Goal: Task Accomplishment & Management: Manage account settings

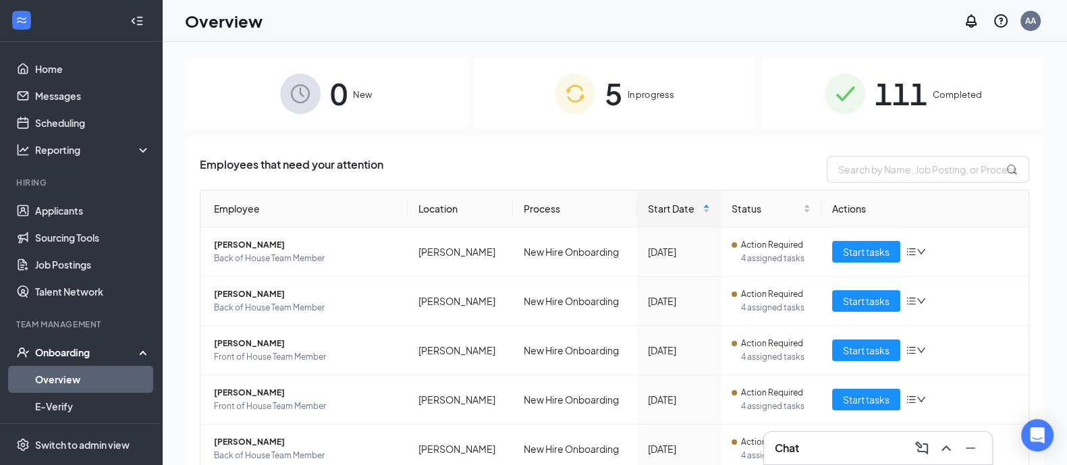
scroll to position [54, 0]
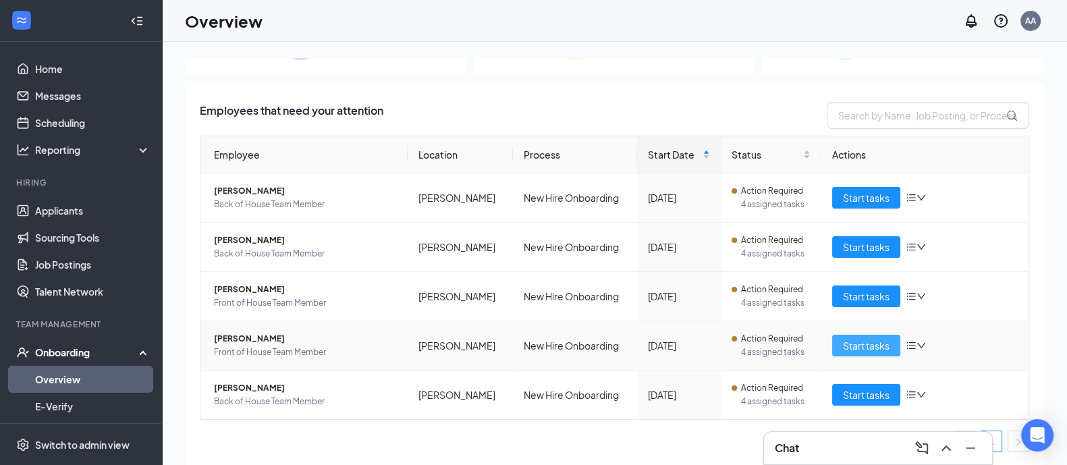
click at [866, 345] on span "Start tasks" at bounding box center [866, 345] width 47 height 15
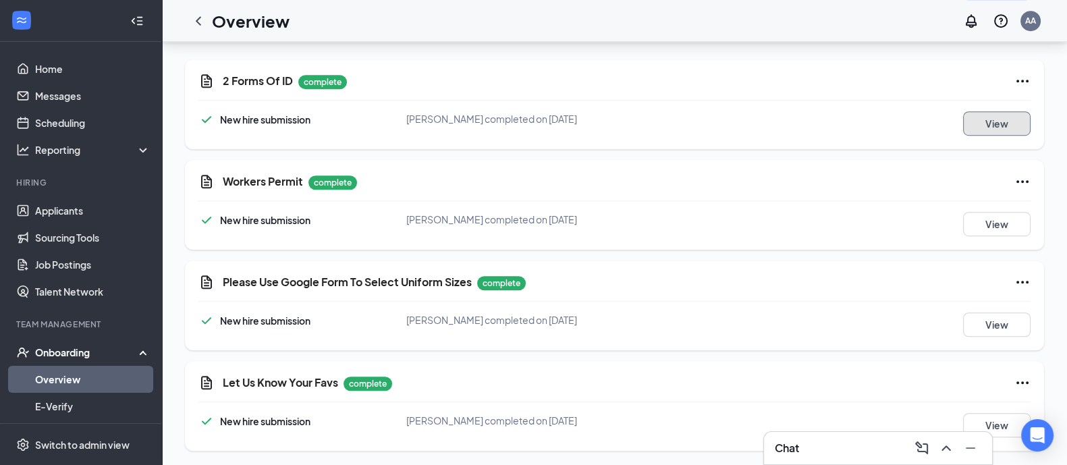
click at [1002, 126] on button "View" at bounding box center [996, 123] width 67 height 24
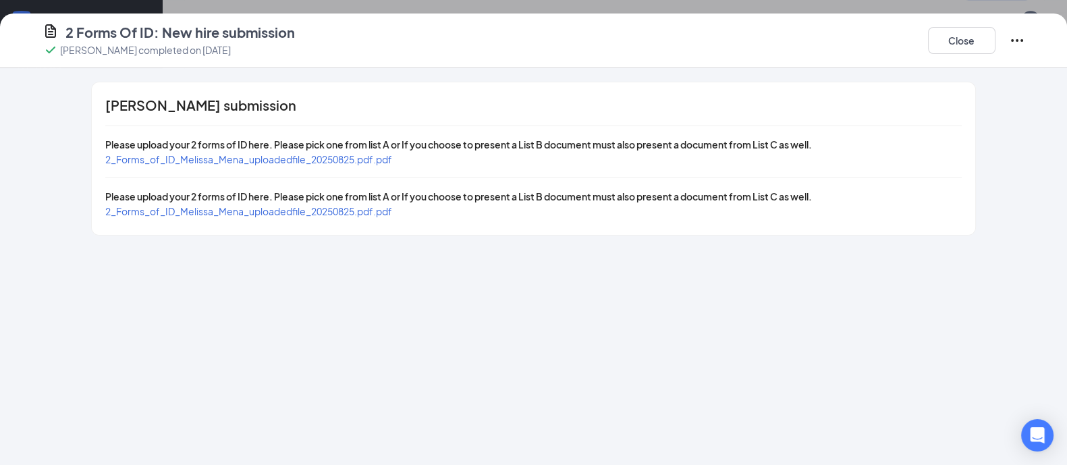
click at [378, 160] on span "2_Forms_of_ID_Melissa_Mena_uploadedfile_20250825.pdf.pdf" at bounding box center [248, 159] width 287 height 12
click at [260, 210] on span "2_Forms_of_ID_Melissa_Mena_uploadedfile_20250825.pdf.pdf" at bounding box center [248, 211] width 287 height 12
click at [968, 51] on button "Close" at bounding box center [961, 40] width 67 height 27
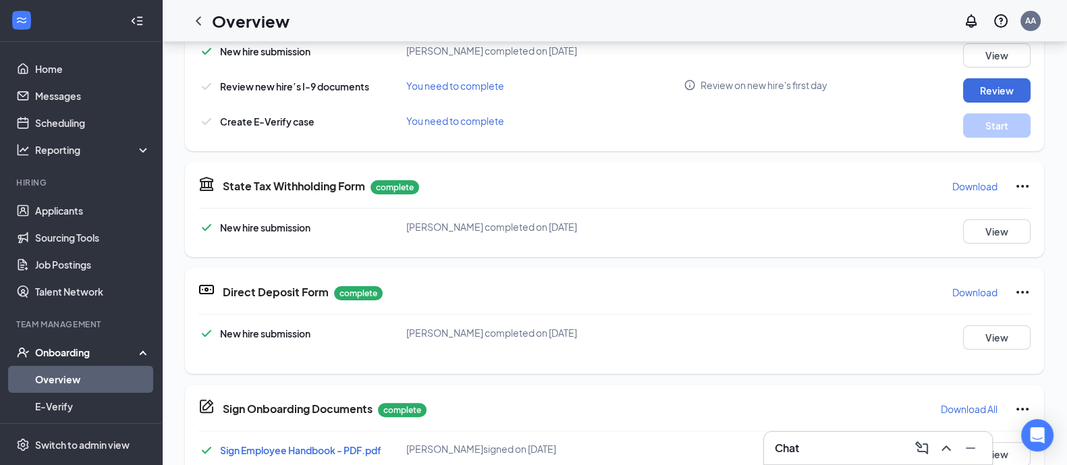
scroll to position [425, 0]
click at [974, 86] on button "Review" at bounding box center [996, 90] width 67 height 24
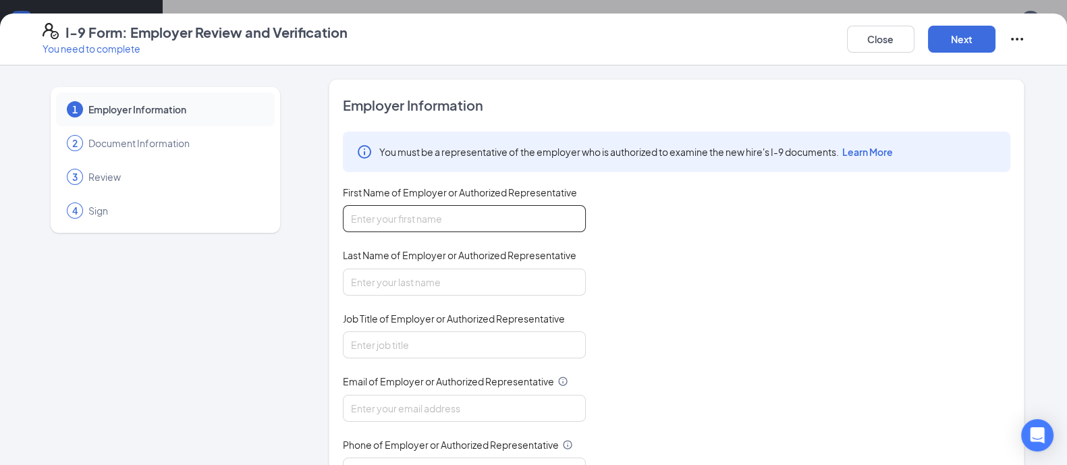
click at [414, 210] on input "First Name of Employer or Authorized Representative" at bounding box center [464, 218] width 243 height 27
type input "[PERSON_NAME]"
click at [440, 283] on input "Last Name of Employer or Authorized Representative" at bounding box center [464, 282] width 243 height 27
type input "[PERSON_NAME]"
click at [457, 332] on input "Job Title of Employer or Authorized Representative" at bounding box center [464, 344] width 243 height 27
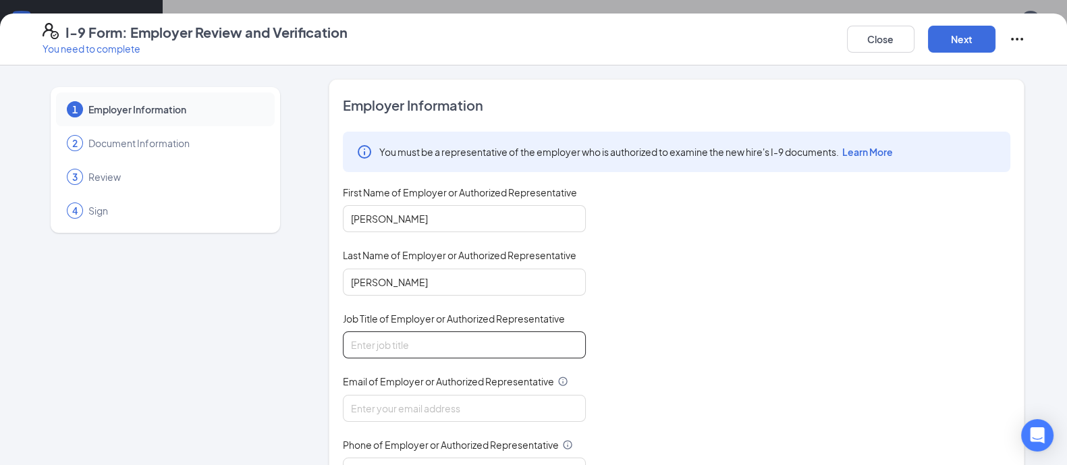
type input "Talent Director"
click at [448, 406] on input "Email of Employer or Authorized Representative" at bounding box center [464, 408] width 243 height 27
type input "[EMAIL_ADDRESS][DOMAIN_NAME]"
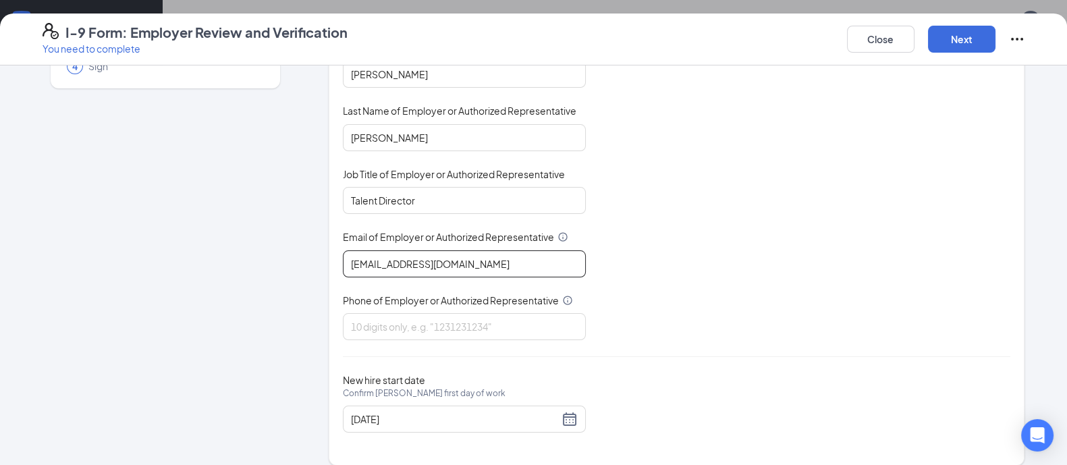
scroll to position [155, 0]
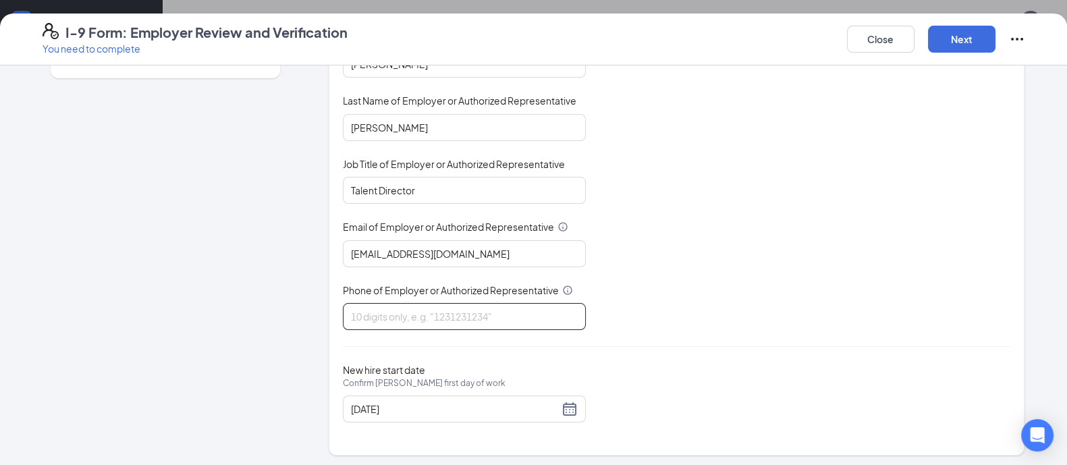
click at [516, 318] on input "Phone of Employer or Authorized Representative" at bounding box center [464, 316] width 243 height 27
type input "7046788718"
click at [970, 51] on button "Next" at bounding box center [961, 39] width 67 height 27
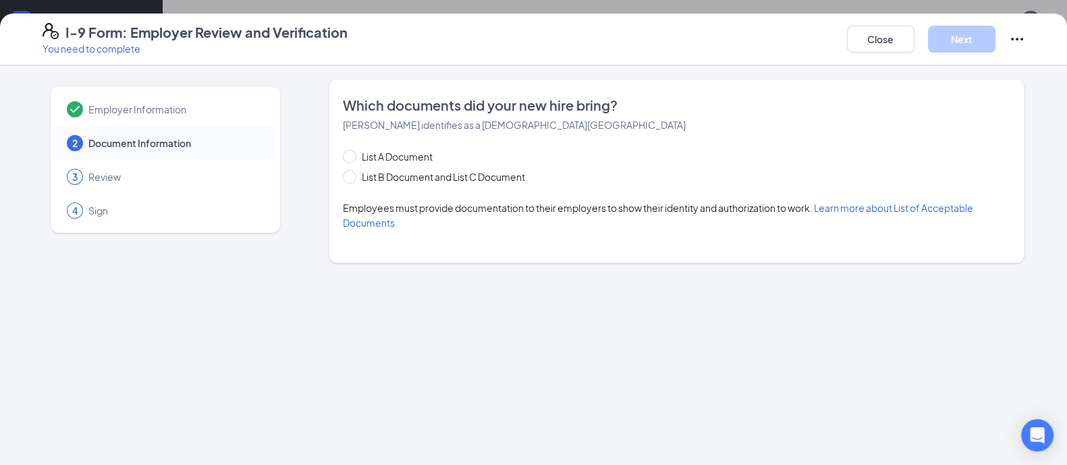
scroll to position [0, 0]
click at [393, 172] on span "List B Document and List C Document" at bounding box center [443, 176] width 174 height 15
click at [352, 172] on input "List B Document and List C Document" at bounding box center [347, 174] width 9 height 9
radio input "true"
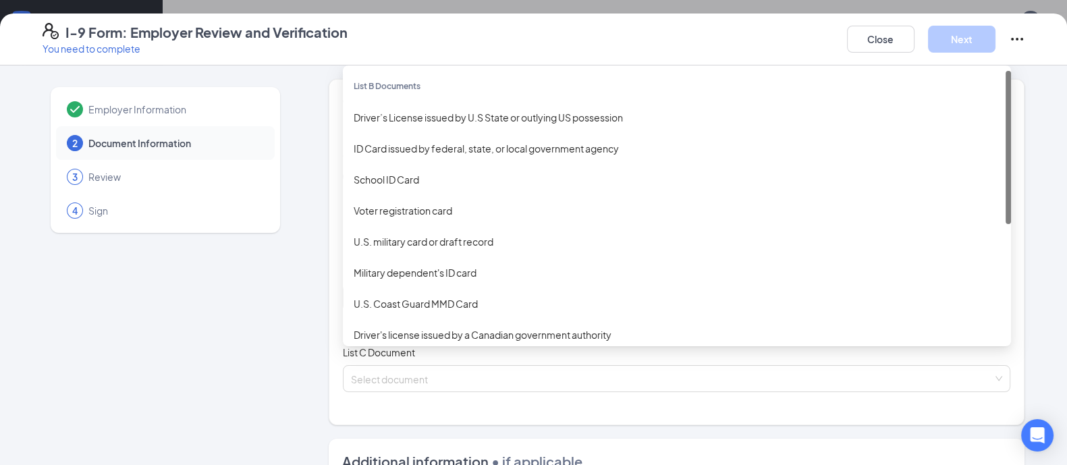
click at [452, 304] on div "Select document List B Documents Driver’s License issued by U.S State or outlyi…" at bounding box center [676, 297] width 667 height 27
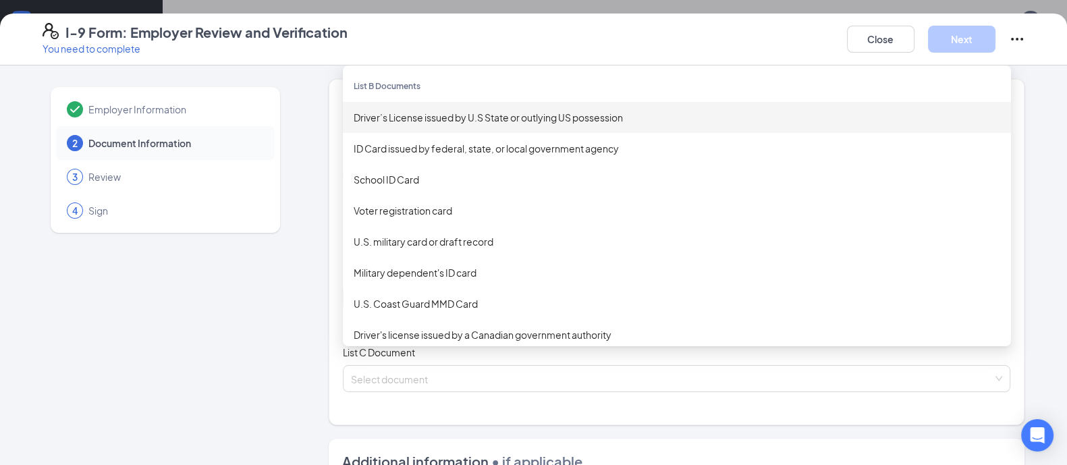
click at [516, 117] on div "Driver’s License issued by U.S State or outlying US possession" at bounding box center [677, 117] width 646 height 15
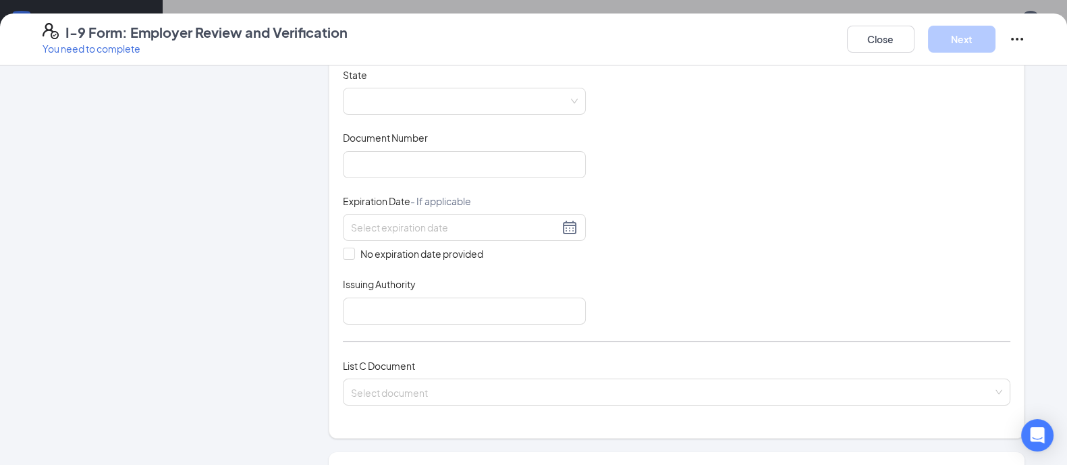
scroll to position [262, 0]
click at [516, 99] on span at bounding box center [464, 98] width 227 height 26
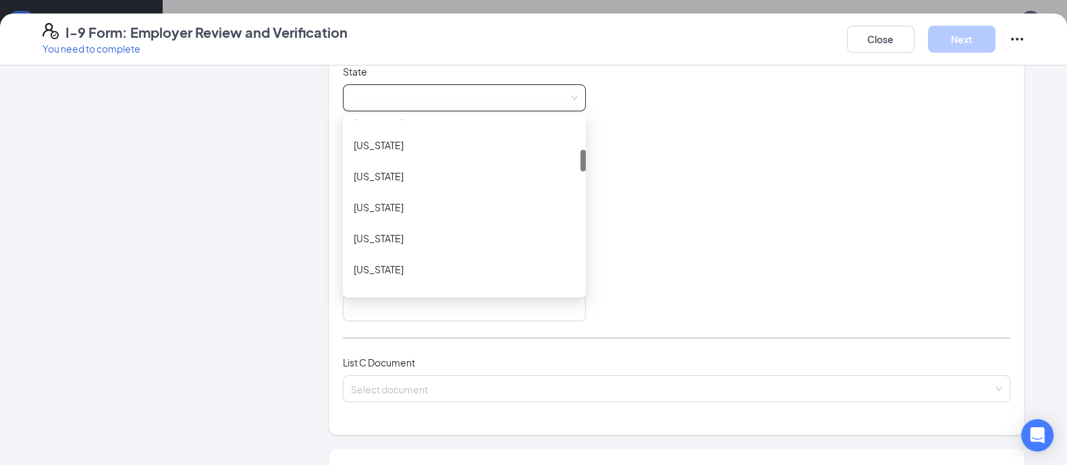
scroll to position [235, 0]
click at [379, 206] on div "[US_STATE]" at bounding box center [464, 209] width 221 height 15
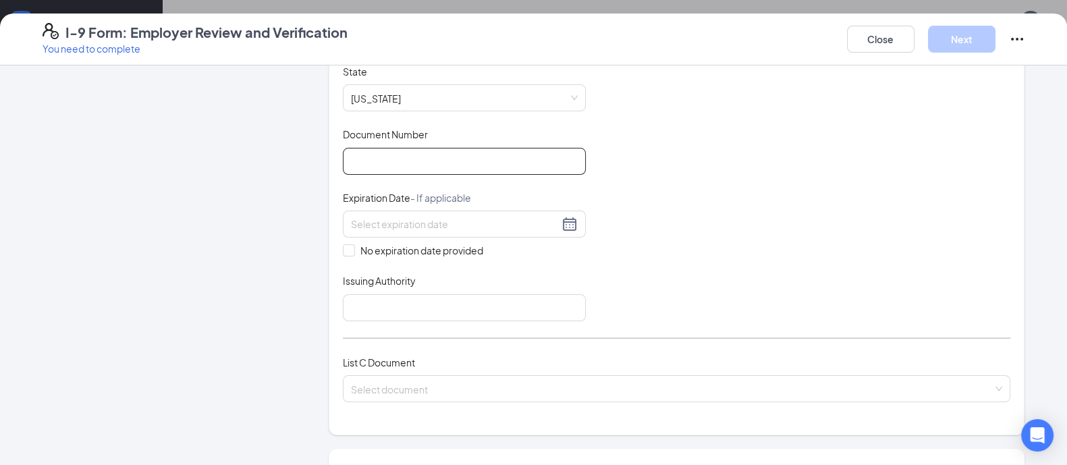
click at [410, 158] on input "Document Number" at bounding box center [464, 161] width 243 height 27
type input "M500554016750"
click at [567, 221] on div at bounding box center [464, 224] width 227 height 16
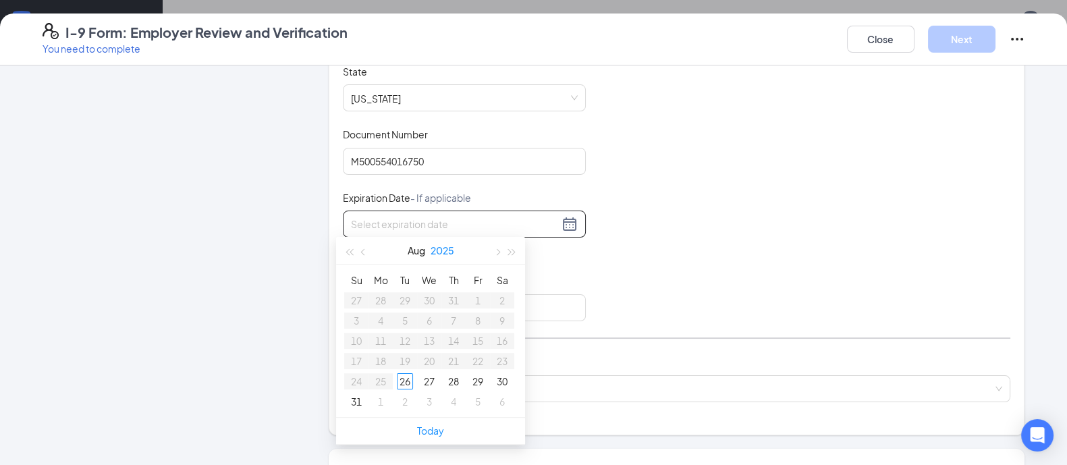
click at [451, 250] on button "2025" at bounding box center [442, 250] width 24 height 27
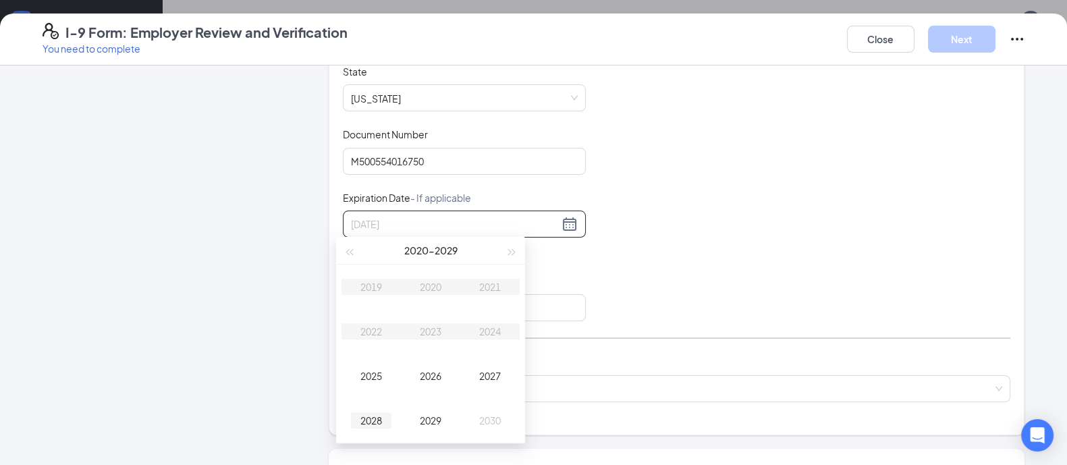
type input "[DATE]"
click at [361, 418] on div "2028" at bounding box center [371, 420] width 40 height 16
type input "[DATE]"
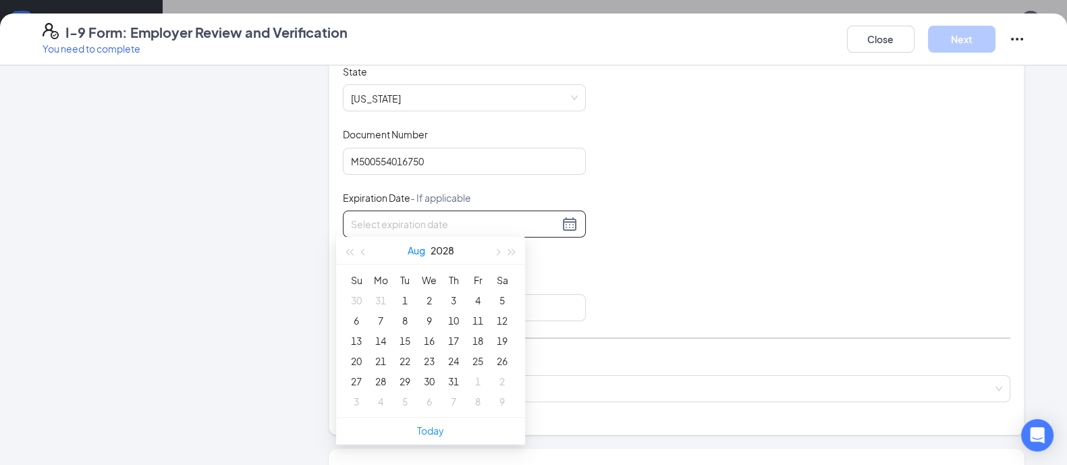
click at [422, 252] on button "Aug" at bounding box center [417, 250] width 18 height 27
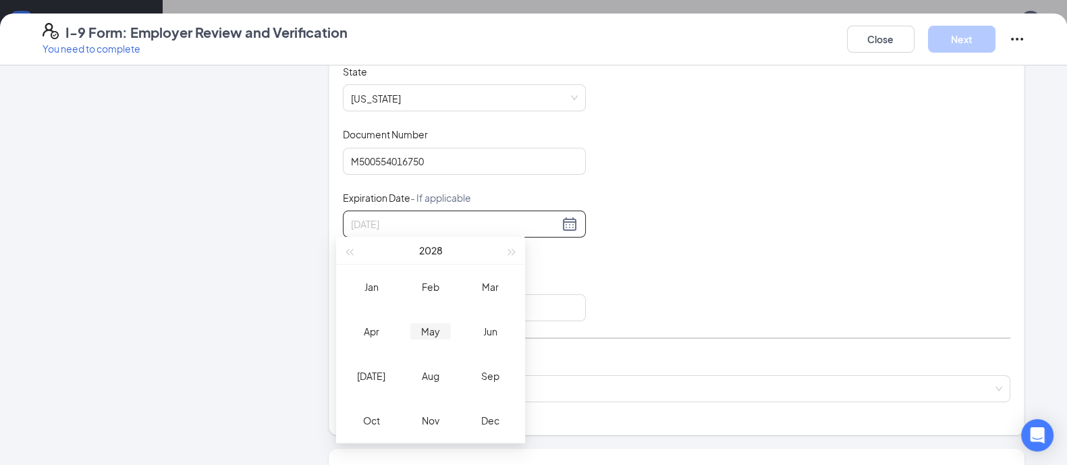
click at [428, 325] on div "May" at bounding box center [430, 331] width 40 height 16
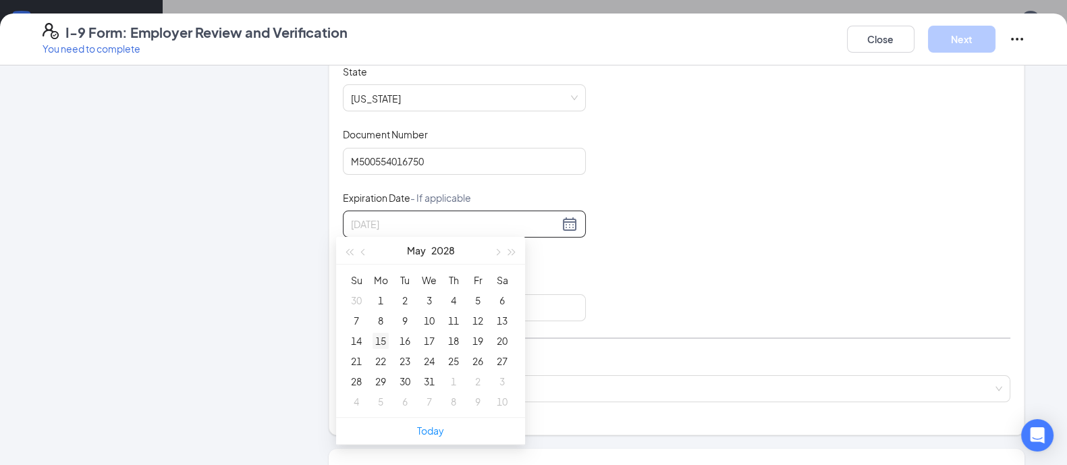
type input "[DATE]"
click at [384, 341] on div "15" at bounding box center [380, 341] width 16 height 16
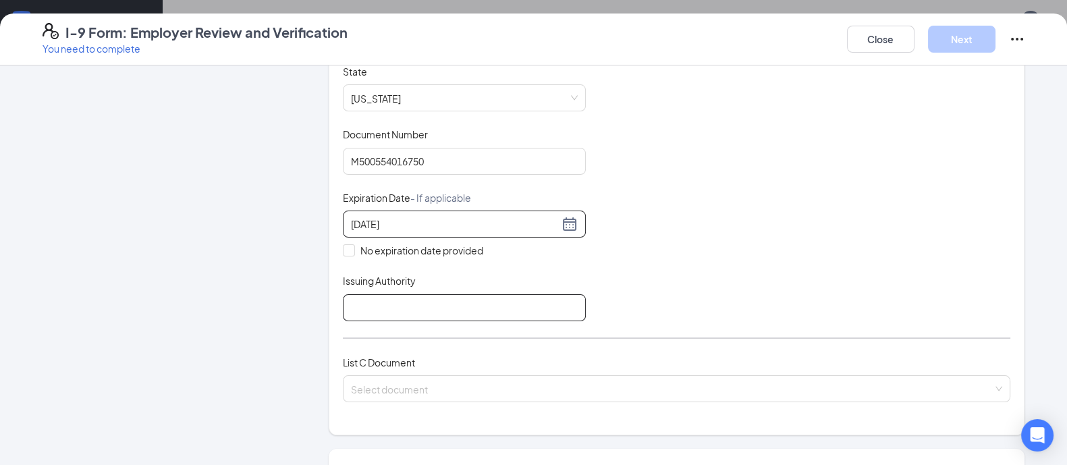
click at [383, 305] on input "Issuing Authority" at bounding box center [464, 307] width 243 height 27
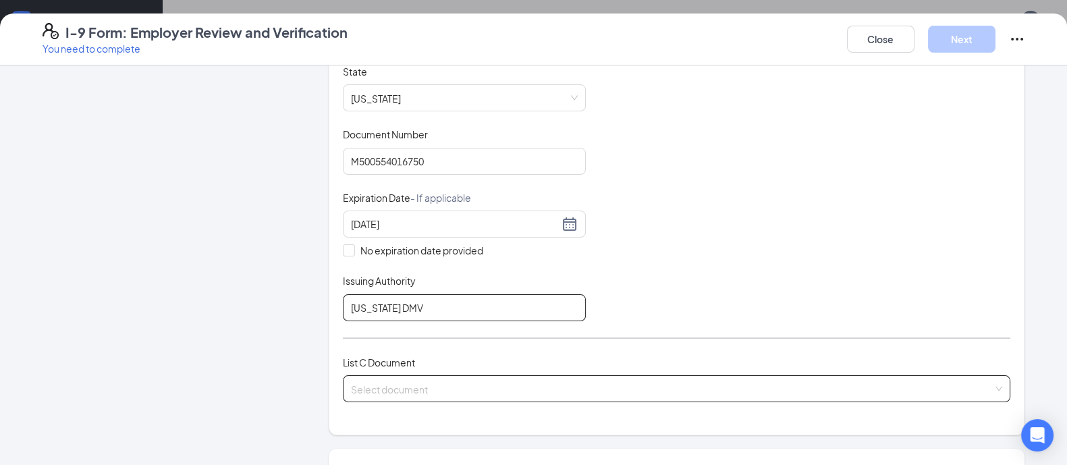
type input "[US_STATE] DMV"
click at [401, 383] on input "search" at bounding box center [672, 386] width 642 height 20
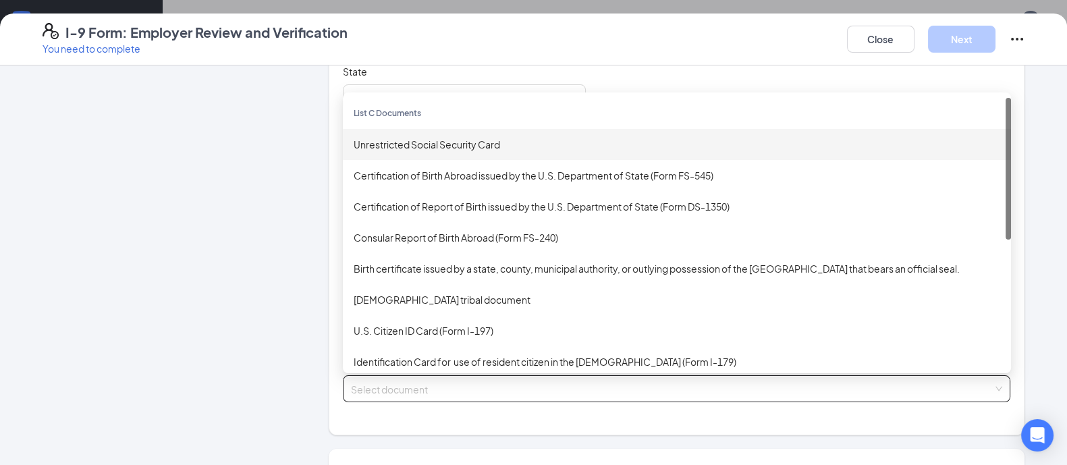
click at [457, 146] on div "Unrestricted Social Security Card" at bounding box center [677, 144] width 646 height 15
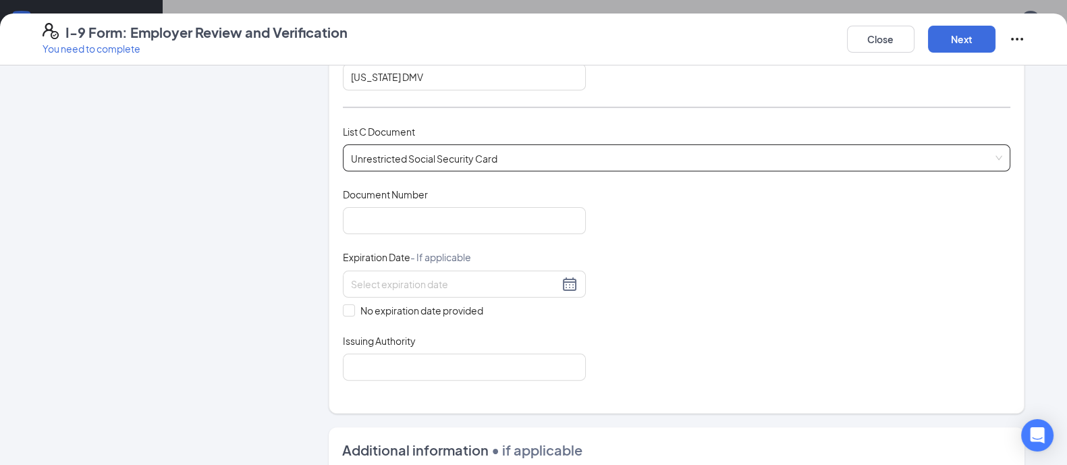
scroll to position [494, 0]
click at [454, 211] on input "Document Number" at bounding box center [464, 219] width 243 height 27
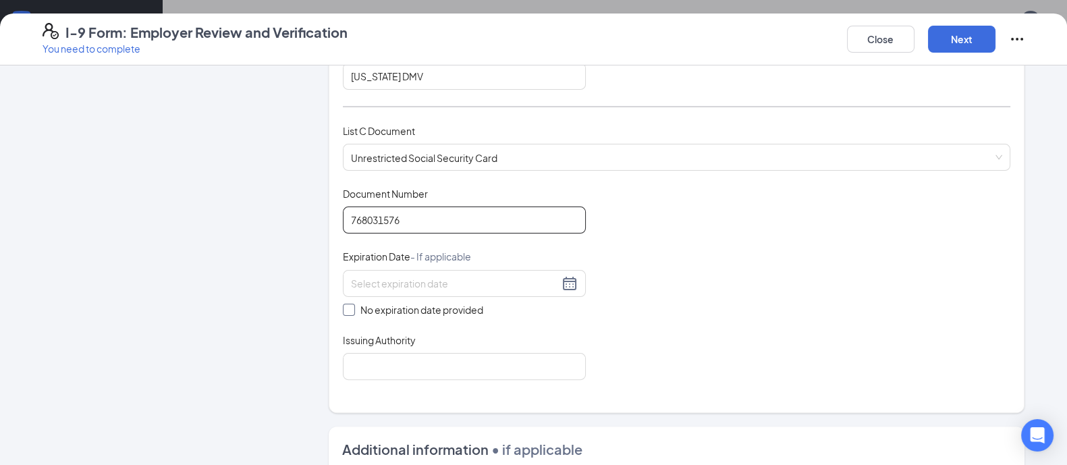
type input "768031576"
click at [345, 308] on span at bounding box center [349, 310] width 12 height 12
click at [345, 308] on input "No expiration date provided" at bounding box center [347, 308] width 9 height 9
checkbox input "true"
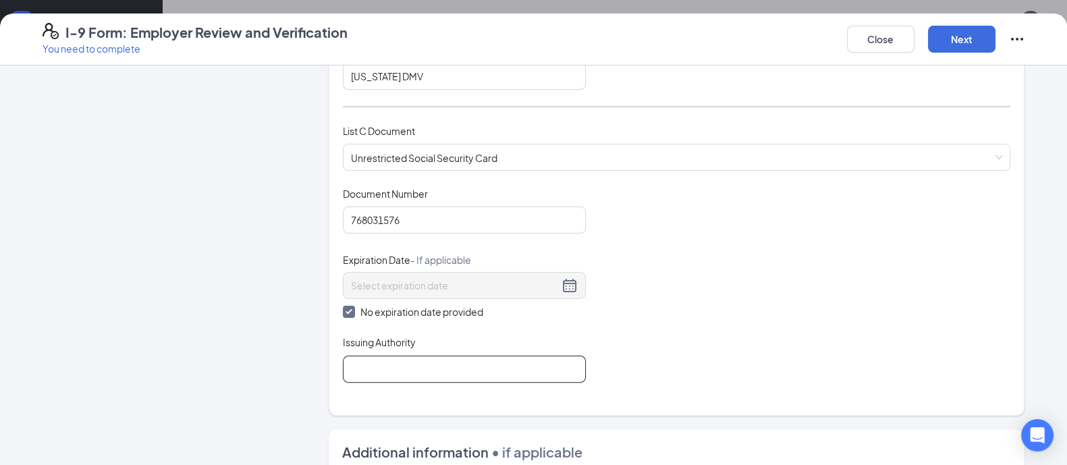
click at [372, 362] on input "Issuing Authority" at bounding box center [464, 369] width 243 height 27
type input "SS Admin"
click at [715, 256] on div "Document Title Unrestricted Social Security Card Document Number 768031576 Expi…" at bounding box center [676, 285] width 667 height 196
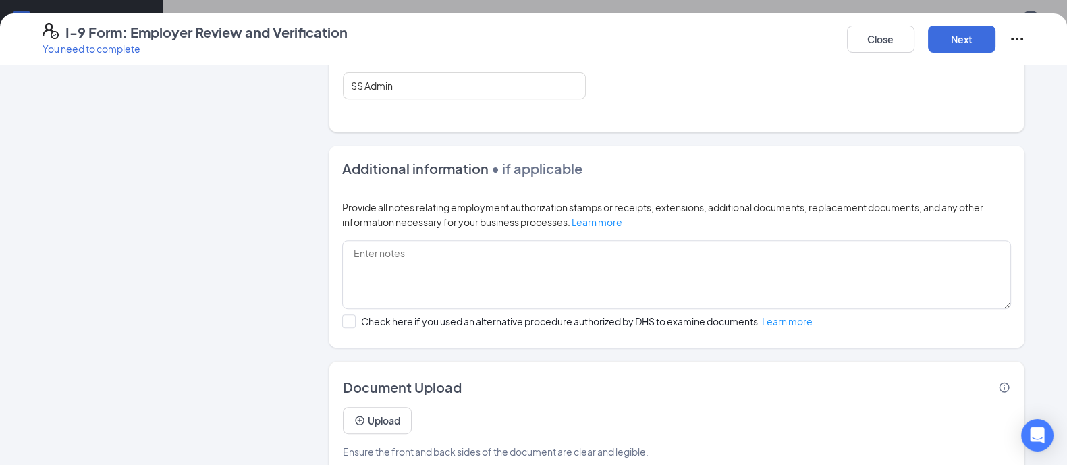
scroll to position [796, 0]
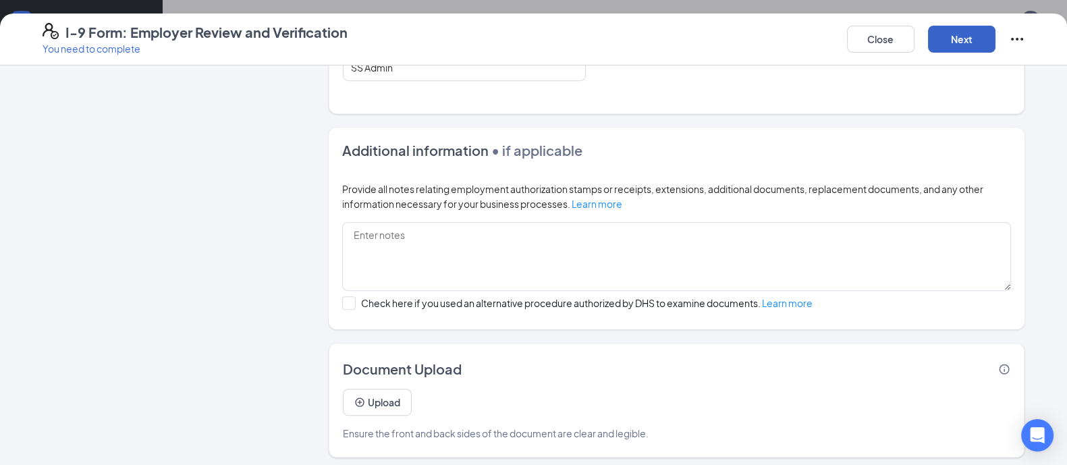
click at [986, 37] on button "Next" at bounding box center [961, 39] width 67 height 27
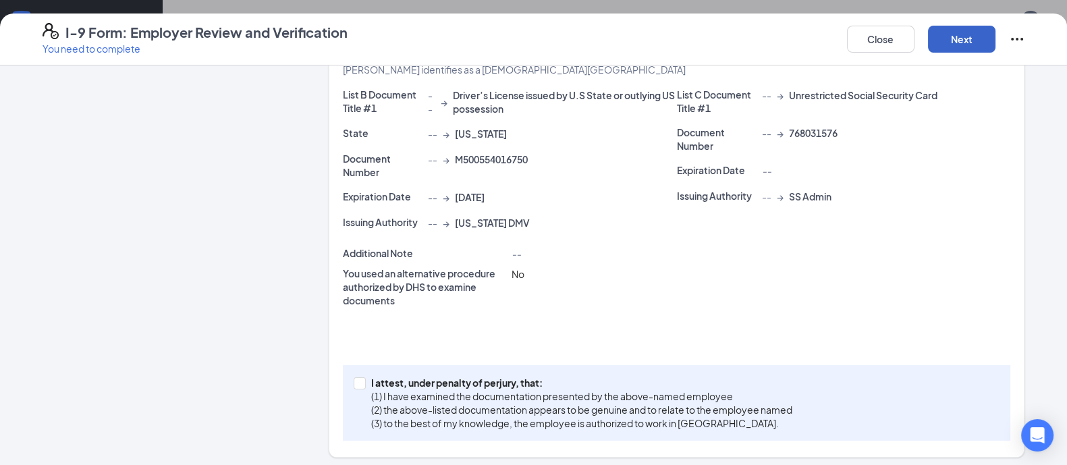
scroll to position [316, 0]
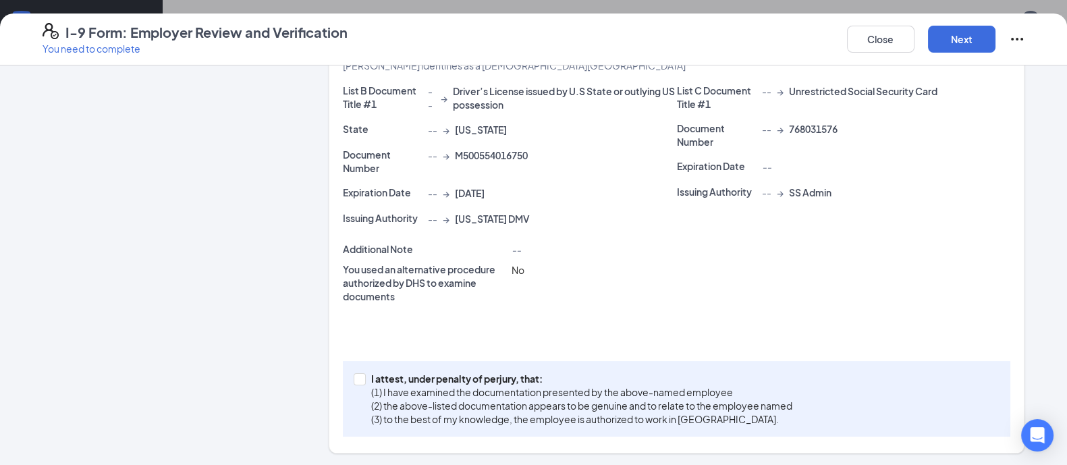
click at [941, 164] on div "--" at bounding box center [885, 166] width 254 height 15
click at [872, 334] on div "List B Document Title #1 -- → Driver’s License issued by U.S State or outlying …" at bounding box center [676, 212] width 667 height 257
click at [354, 382] on span at bounding box center [360, 379] width 12 height 12
click at [354, 382] on input "I attest, under penalty of [PERSON_NAME], that: (1) I have examined the documen…" at bounding box center [358, 377] width 9 height 9
checkbox input "true"
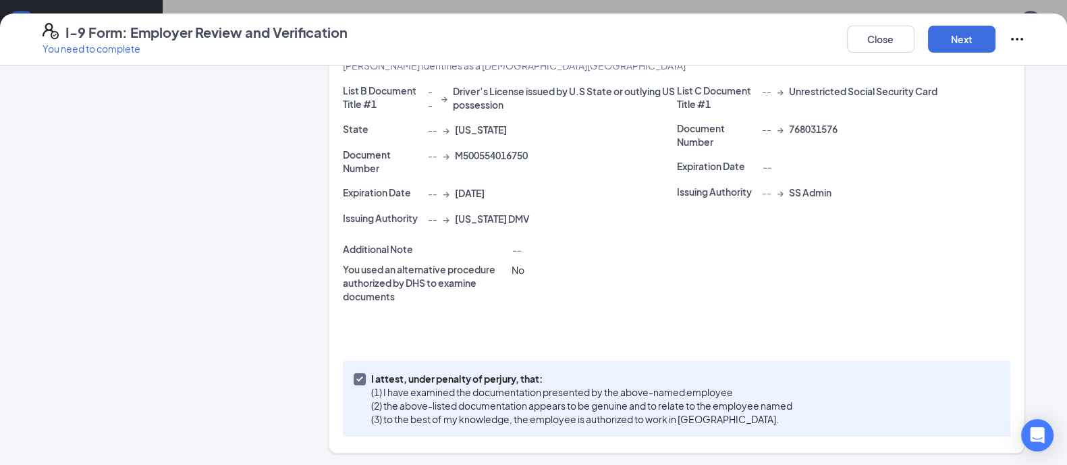
scroll to position [534, 0]
click at [966, 39] on button "Next" at bounding box center [961, 39] width 67 height 27
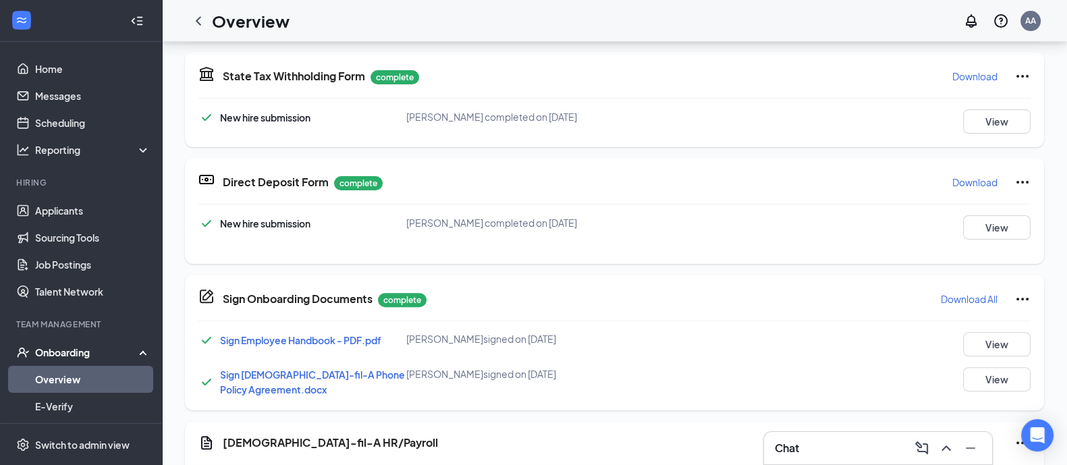
scroll to position [281, 0]
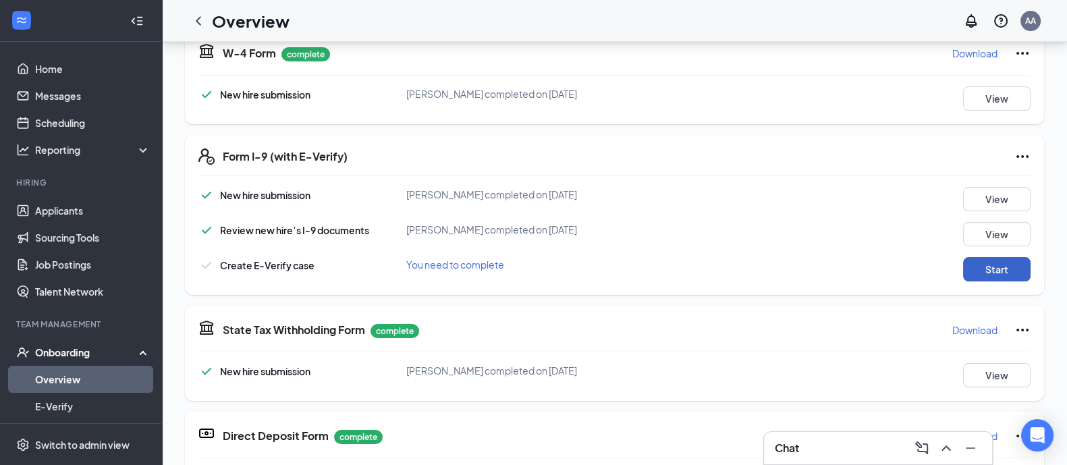
click at [991, 273] on button "Start" at bounding box center [996, 269] width 67 height 24
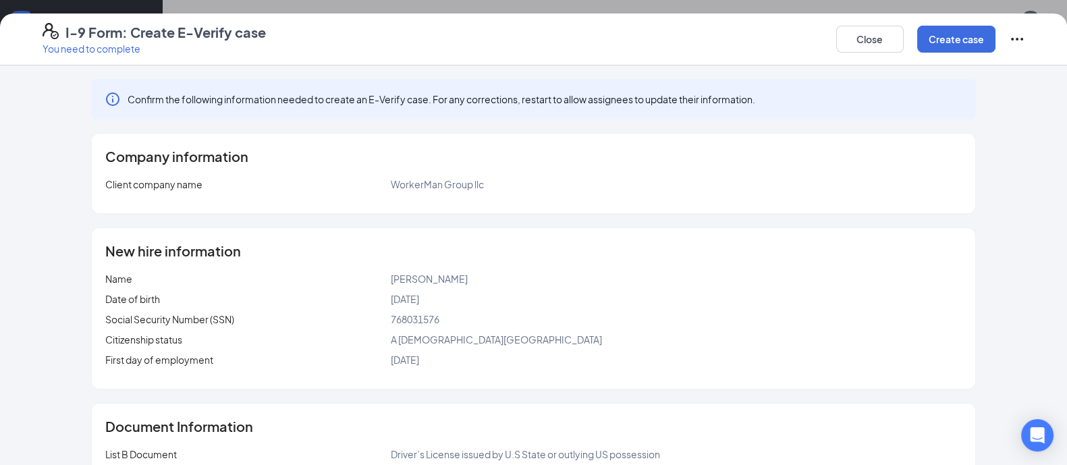
scroll to position [201, 0]
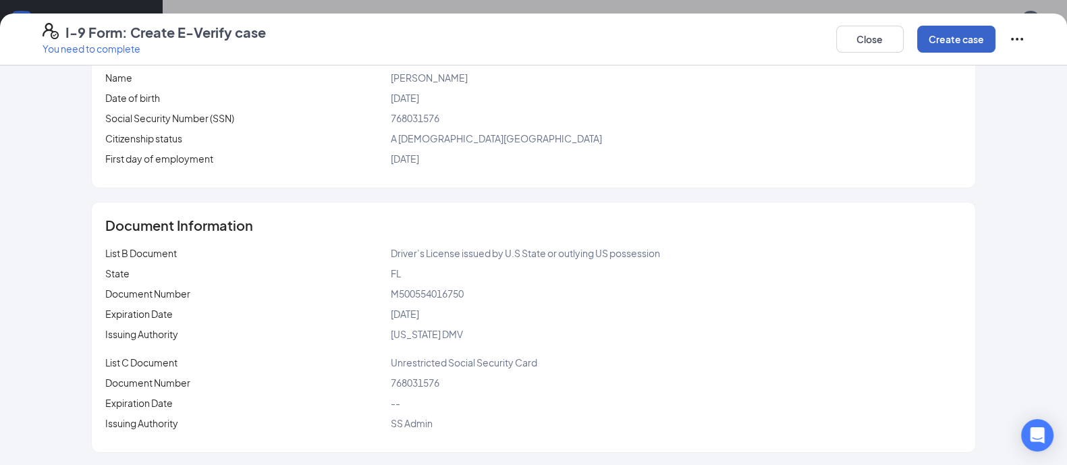
click at [939, 36] on button "Create case" at bounding box center [956, 39] width 78 height 27
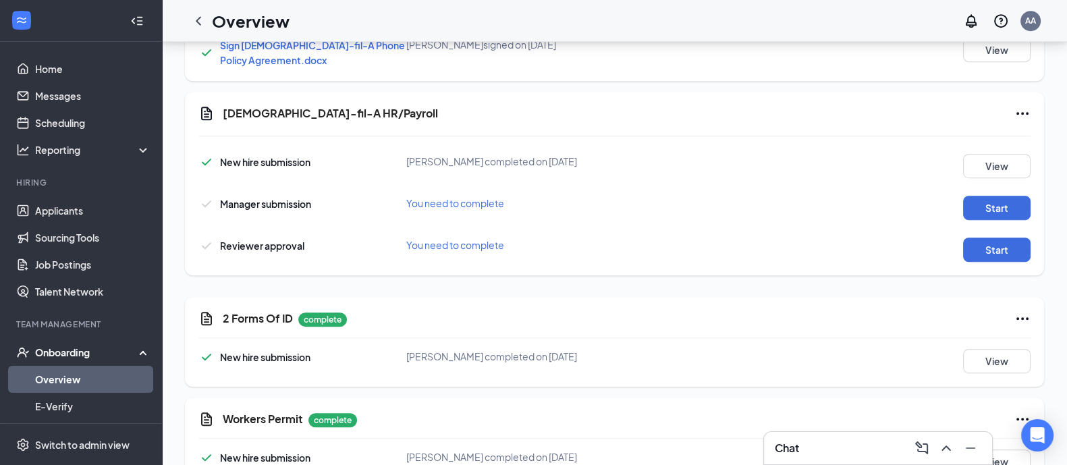
scroll to position [964, 0]
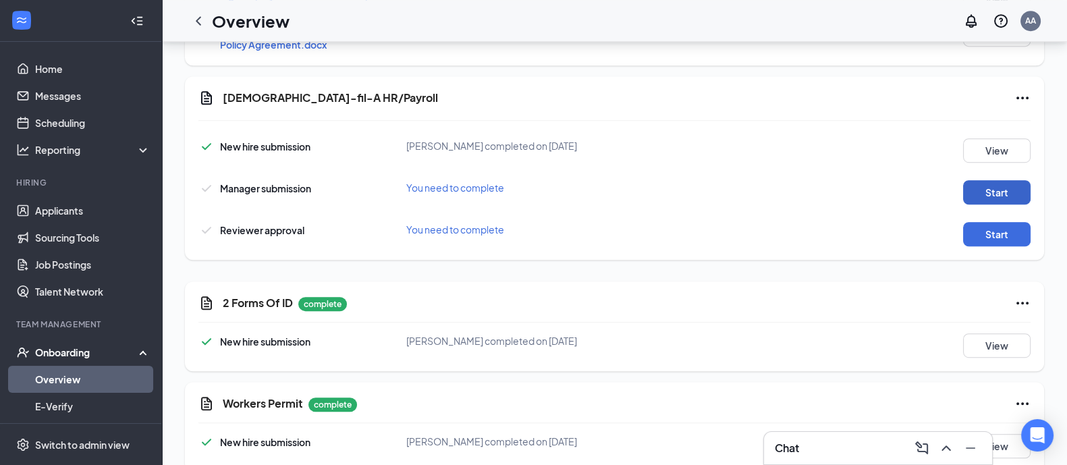
click at [983, 192] on button "Start" at bounding box center [996, 192] width 67 height 24
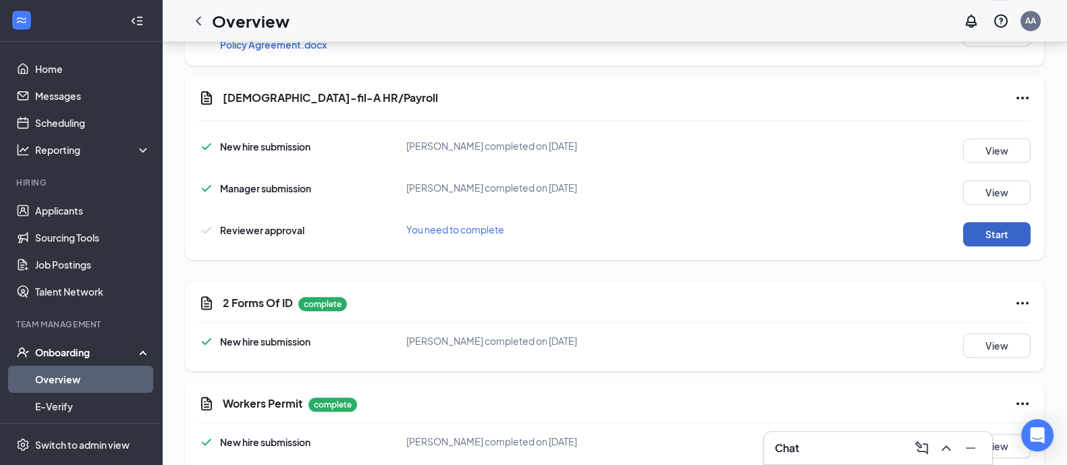
click at [991, 234] on button "Start" at bounding box center [996, 234] width 67 height 24
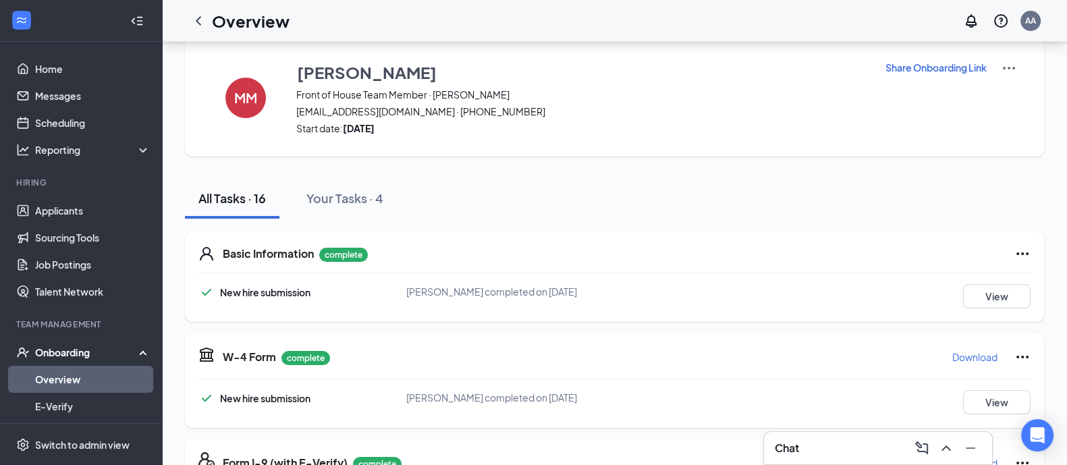
scroll to position [0, 0]
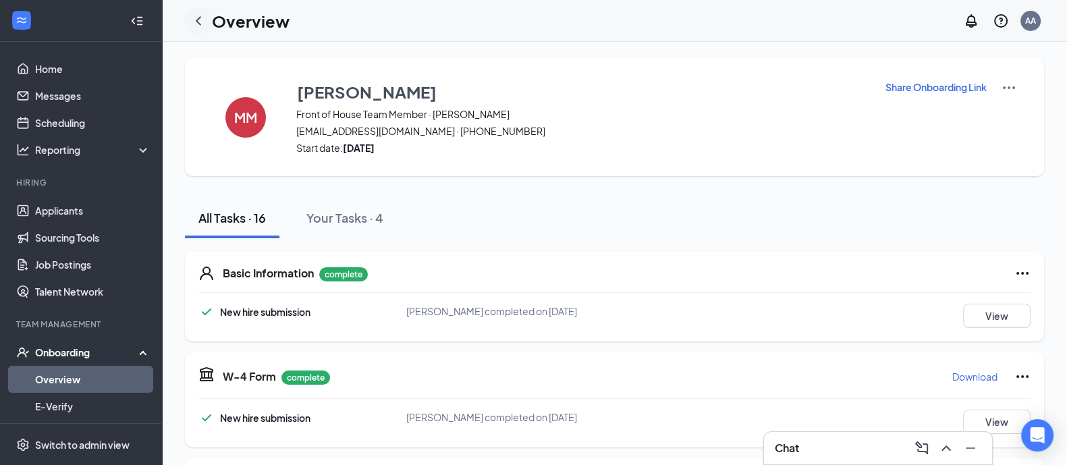
click at [202, 19] on icon "ChevronLeft" at bounding box center [198, 21] width 16 height 16
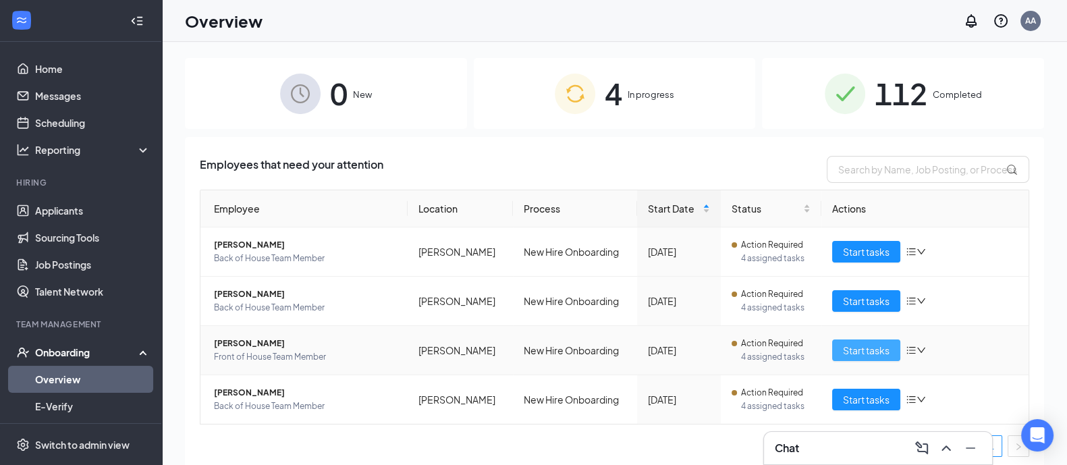
click at [847, 349] on span "Start tasks" at bounding box center [866, 350] width 47 height 15
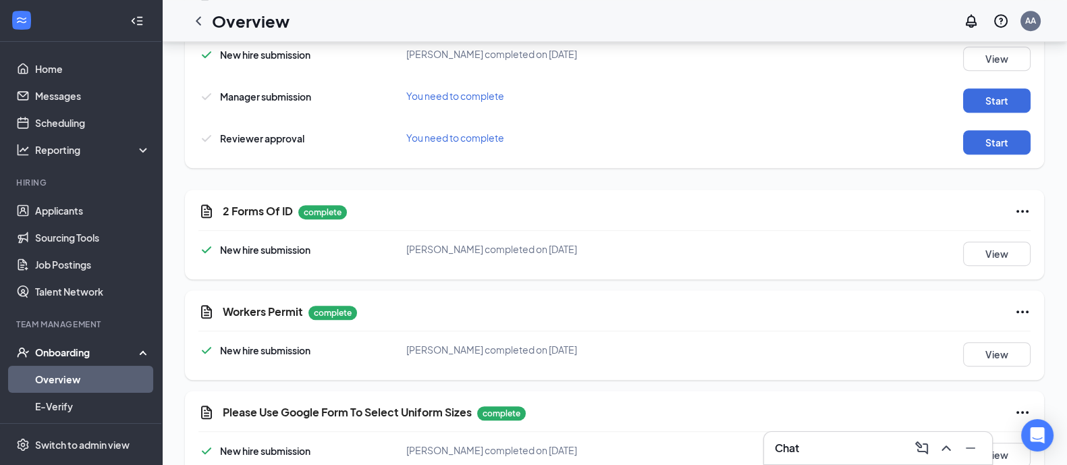
scroll to position [1012, 0]
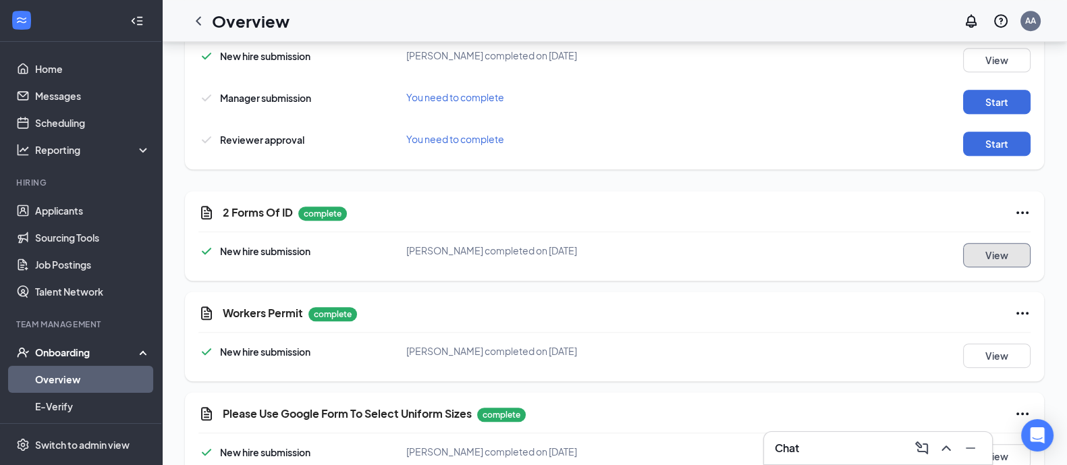
click at [996, 259] on button "View" at bounding box center [996, 255] width 67 height 24
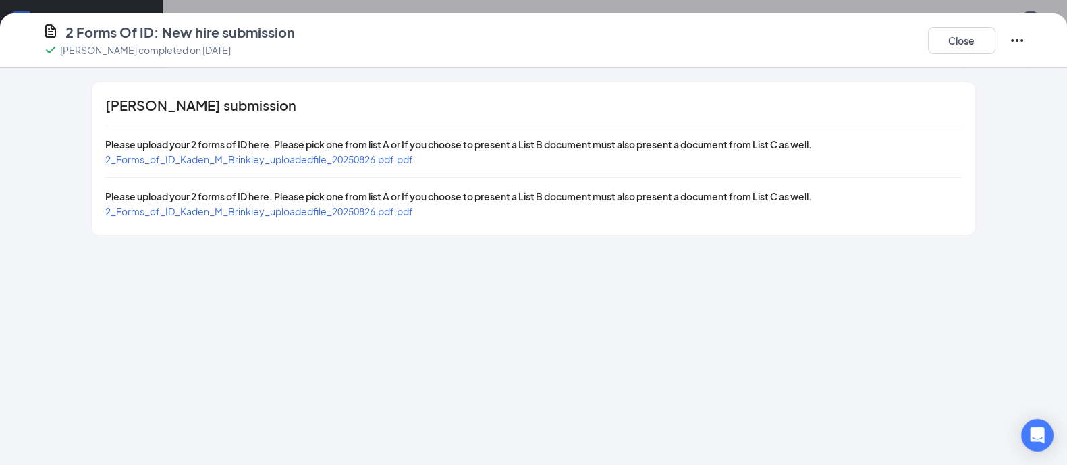
click at [378, 161] on span "2_Forms_of_ID_Kaden_M_Brinkley_uploadedfile_20250826.pdf.pdf" at bounding box center [259, 159] width 308 height 12
click at [250, 211] on span "2_Forms_of_ID_Kaden_M_Brinkley_uploadedfile_20250826.pdf.pdf" at bounding box center [259, 211] width 308 height 12
click at [939, 42] on button "Close" at bounding box center [961, 40] width 67 height 27
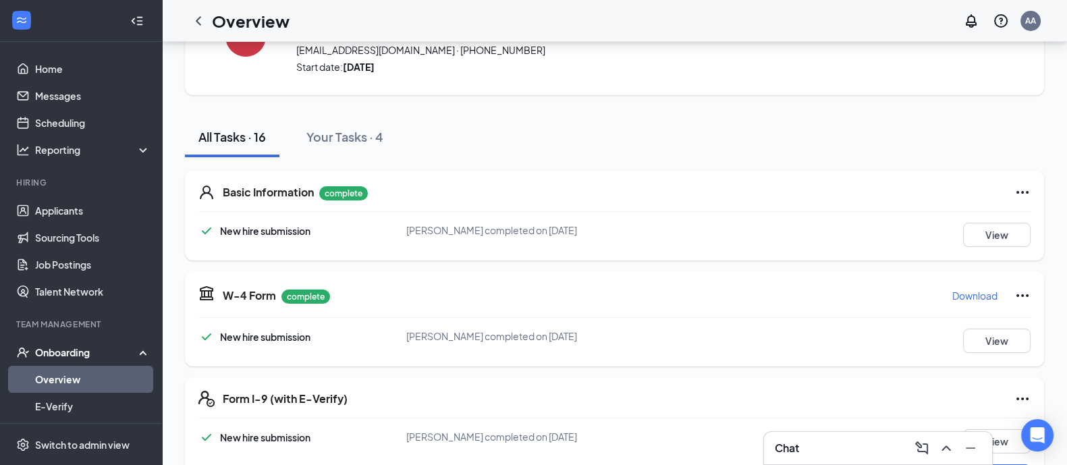
scroll to position [80, 0]
click at [978, 238] on button "View" at bounding box center [996, 235] width 67 height 24
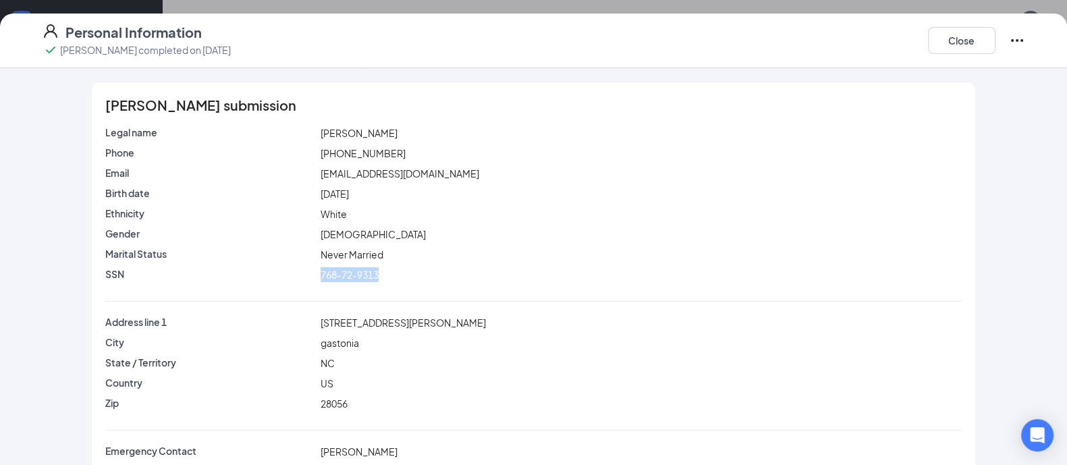
drag, startPoint x: 314, startPoint y: 273, endPoint x: 394, endPoint y: 270, distance: 80.4
click at [394, 270] on div "768-72-9313" at bounding box center [641, 274] width 646 height 15
copy span "768-72-9313"
click at [971, 43] on button "Close" at bounding box center [961, 40] width 67 height 27
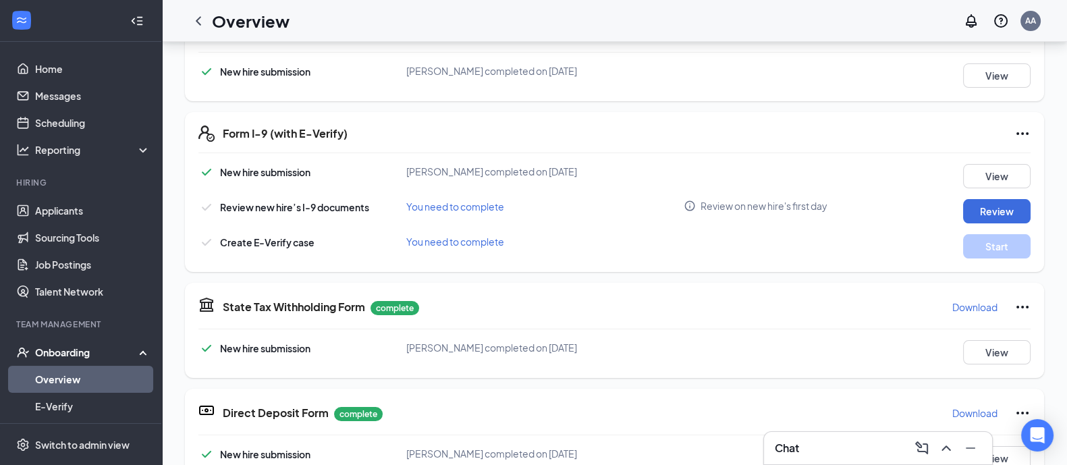
scroll to position [321, 0]
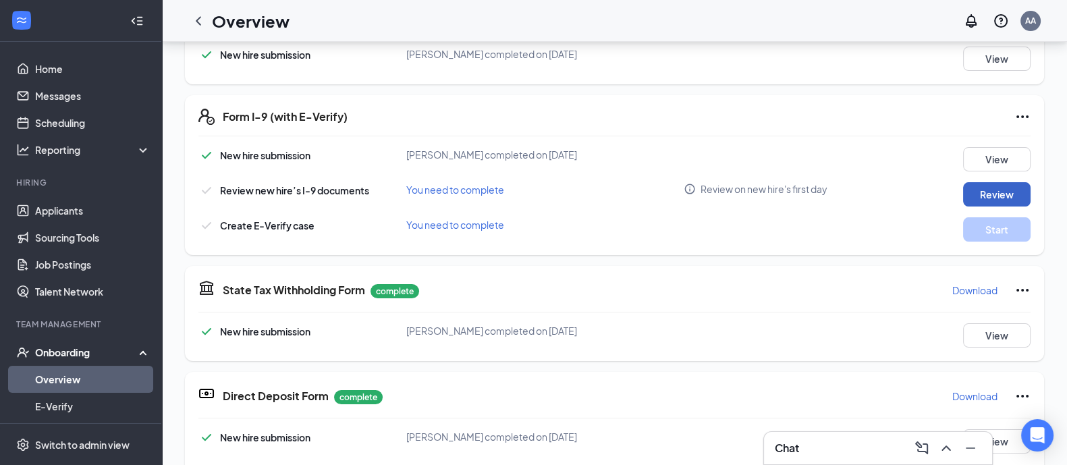
click at [963, 203] on button "Review" at bounding box center [996, 194] width 67 height 24
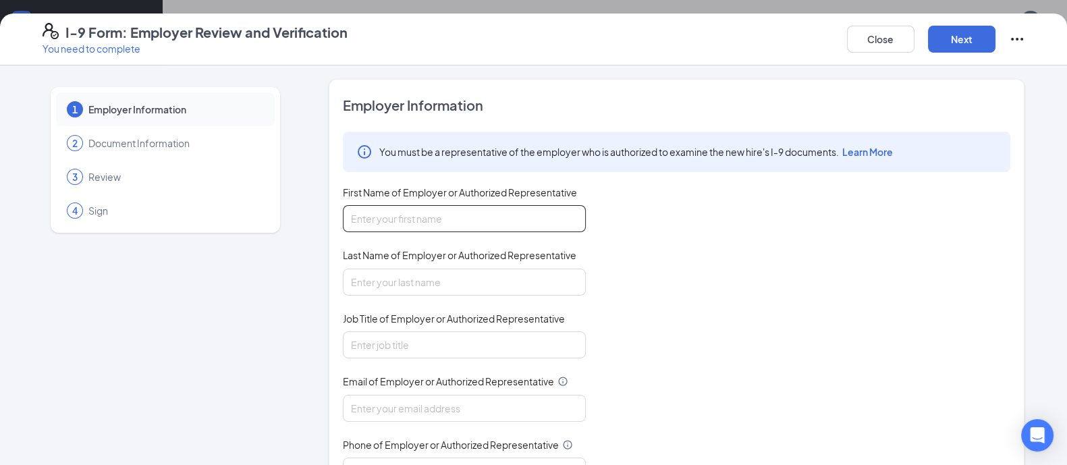
click at [566, 218] on input "First Name of Employer or Authorized Representative" at bounding box center [464, 218] width 243 height 27
type input "[PERSON_NAME]"
click at [483, 282] on input "Last Name of Employer or Authorized Representative" at bounding box center [464, 282] width 243 height 27
type input "[PERSON_NAME]"
click at [493, 342] on input "Job Title of Employer or Authorized Representative" at bounding box center [464, 344] width 243 height 27
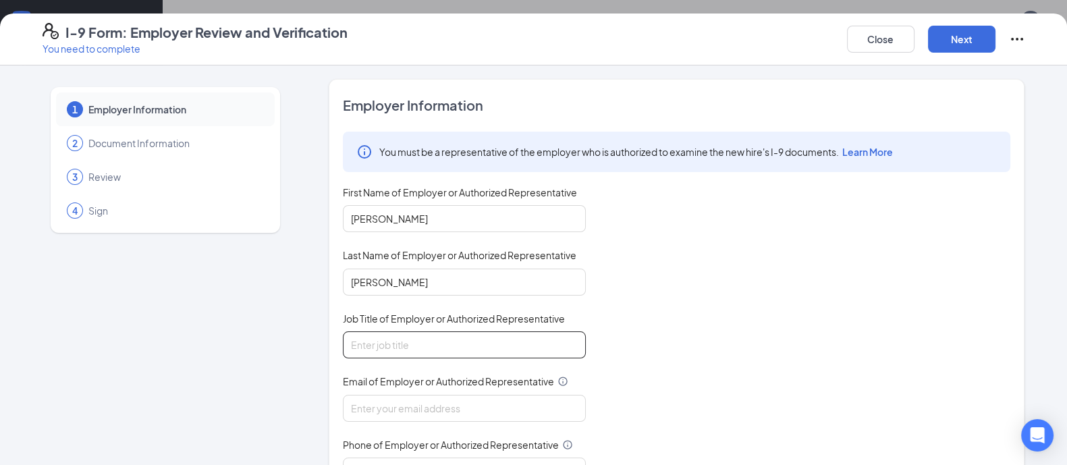
type input "Talent Director"
click at [492, 396] on input "Email of Employer or Authorized Representative" at bounding box center [464, 408] width 243 height 27
type input "[EMAIL_ADDRESS][DOMAIN_NAME]"
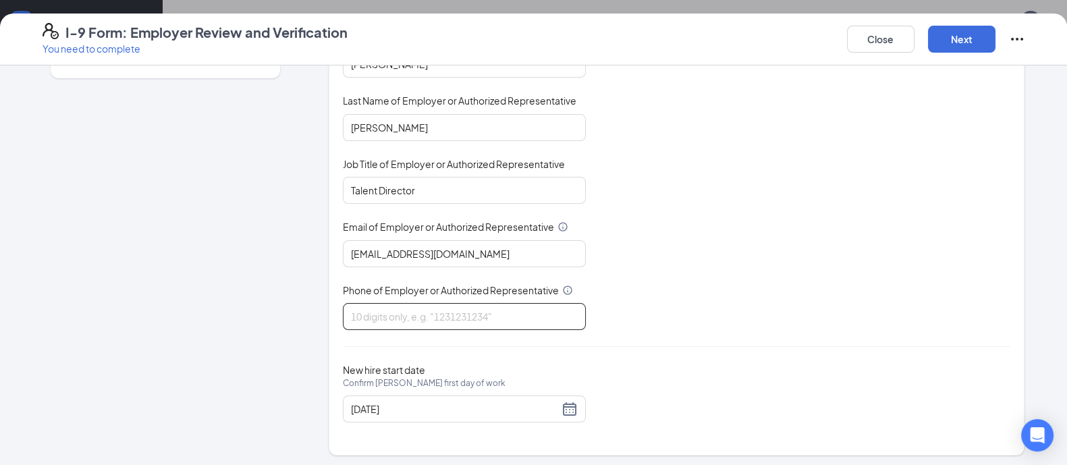
click at [493, 310] on input "Phone of Employer or Authorized Representative" at bounding box center [464, 316] width 243 height 27
type input "7046788718"
click at [966, 44] on button "Next" at bounding box center [961, 39] width 67 height 27
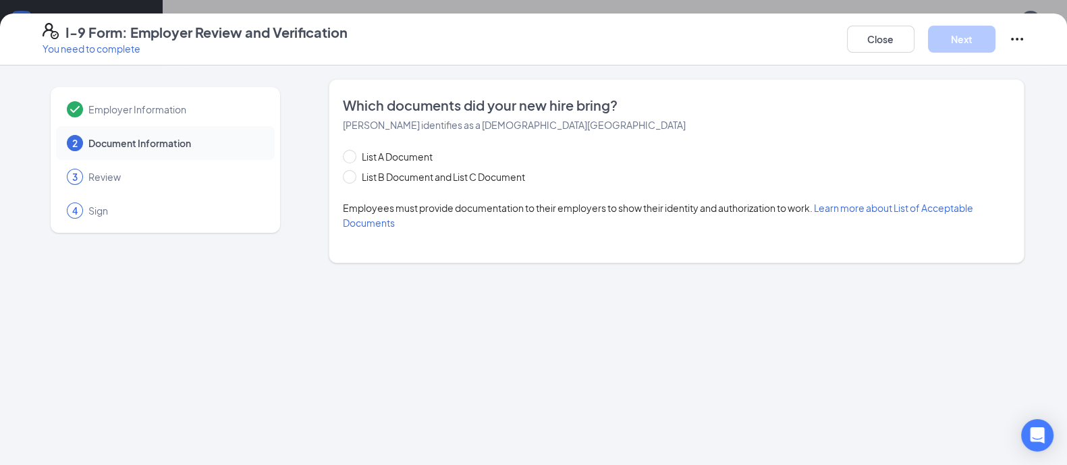
scroll to position [0, 0]
click at [522, 177] on span "List B Document and List C Document" at bounding box center [443, 176] width 174 height 15
click at [352, 177] on input "List B Document and List C Document" at bounding box center [347, 174] width 9 height 9
radio input "true"
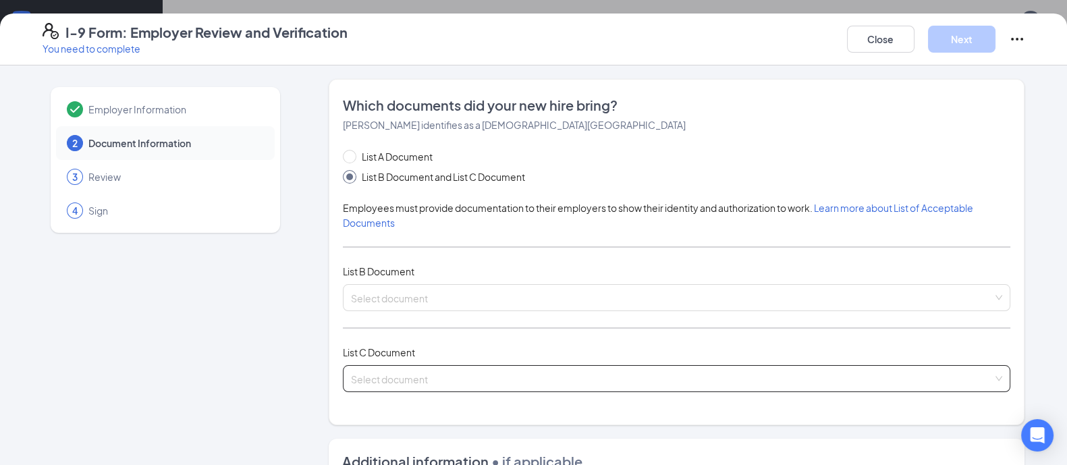
click at [485, 381] on input "search" at bounding box center [672, 376] width 642 height 20
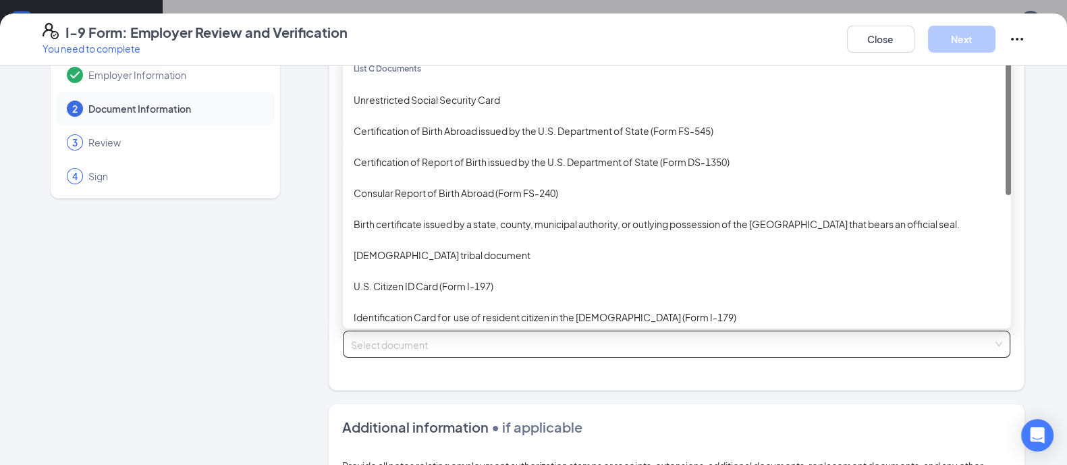
scroll to position [7, 0]
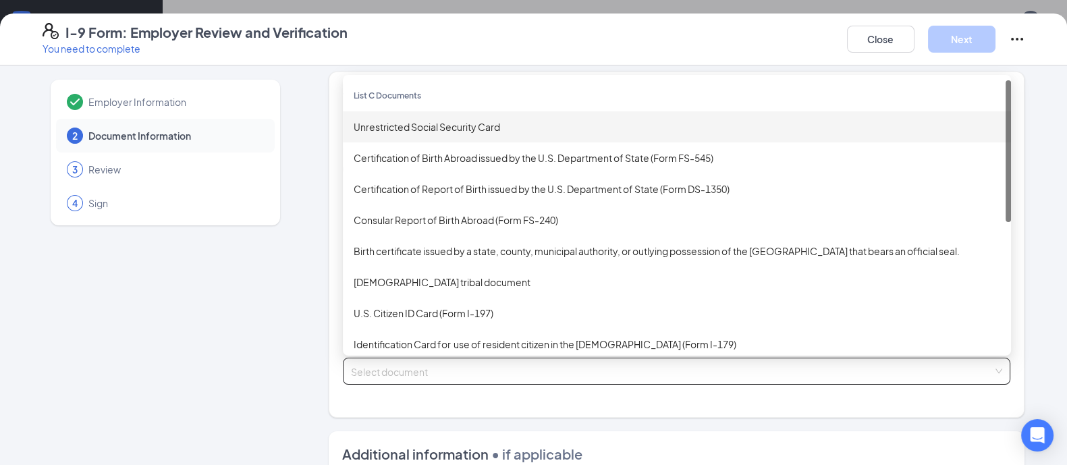
click at [436, 127] on div "Unrestricted Social Security Card" at bounding box center [677, 126] width 646 height 15
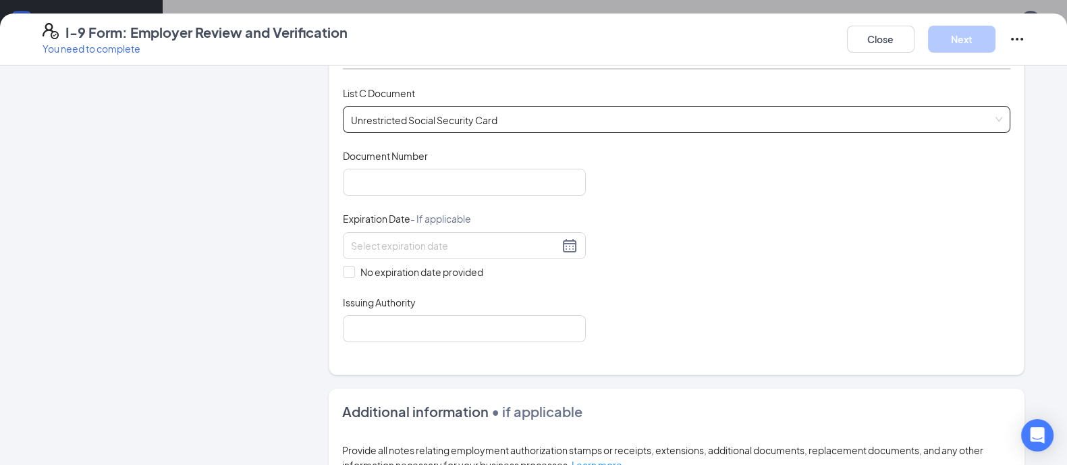
scroll to position [260, 0]
click at [345, 269] on span at bounding box center [349, 271] width 12 height 12
click at [345, 269] on input "No expiration date provided" at bounding box center [347, 269] width 9 height 9
checkbox input "true"
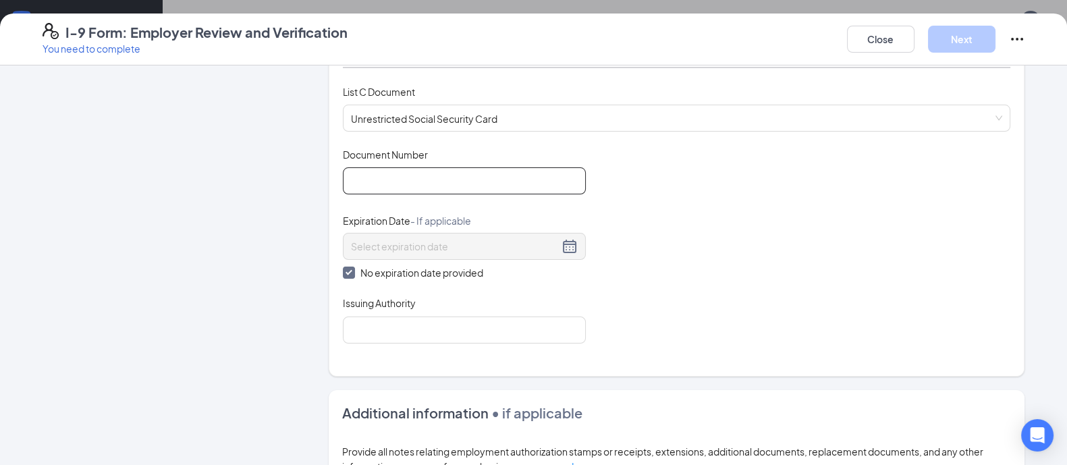
click at [408, 169] on input "Document Number" at bounding box center [464, 180] width 243 height 27
paste input "768-72-9313"
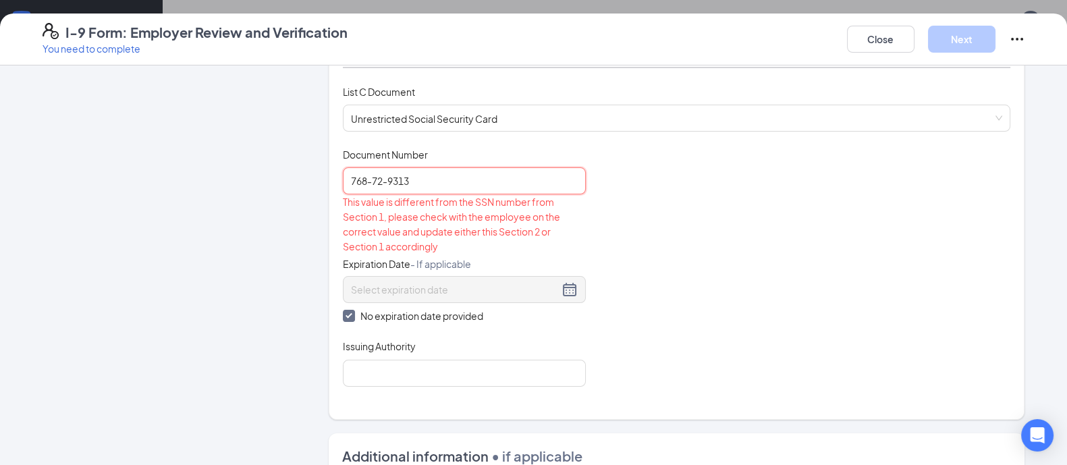
click at [385, 184] on input "768-72-9313" at bounding box center [464, 180] width 243 height 27
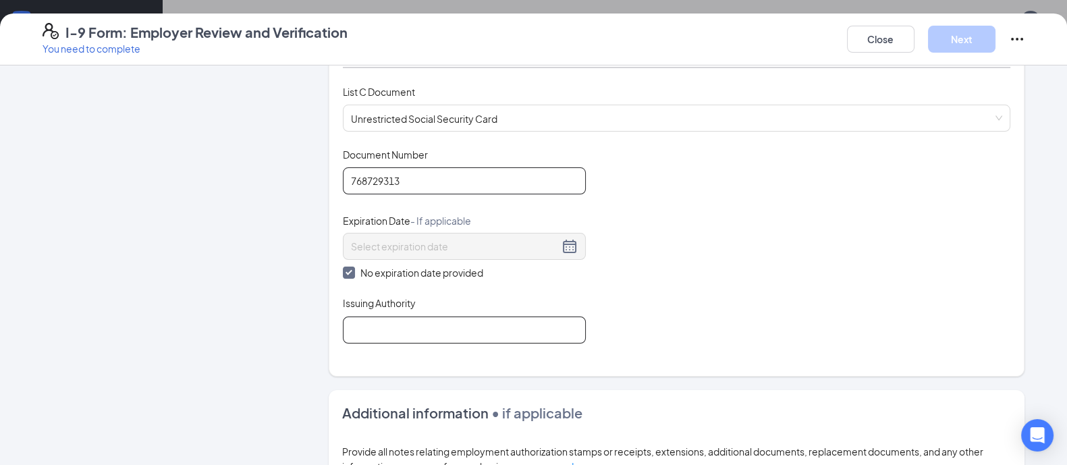
type input "768729313"
click at [397, 320] on input "Issuing Authority" at bounding box center [464, 329] width 243 height 27
type input "SS Admin"
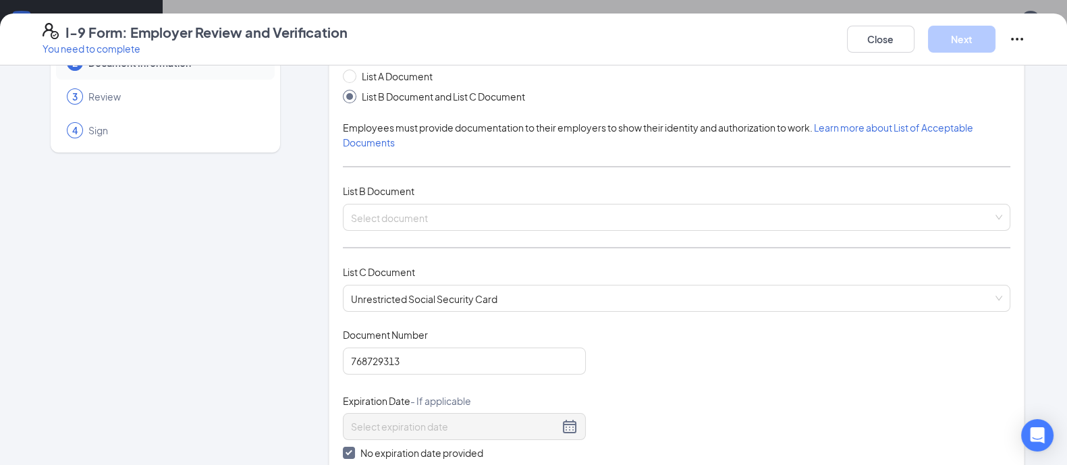
scroll to position [25, 0]
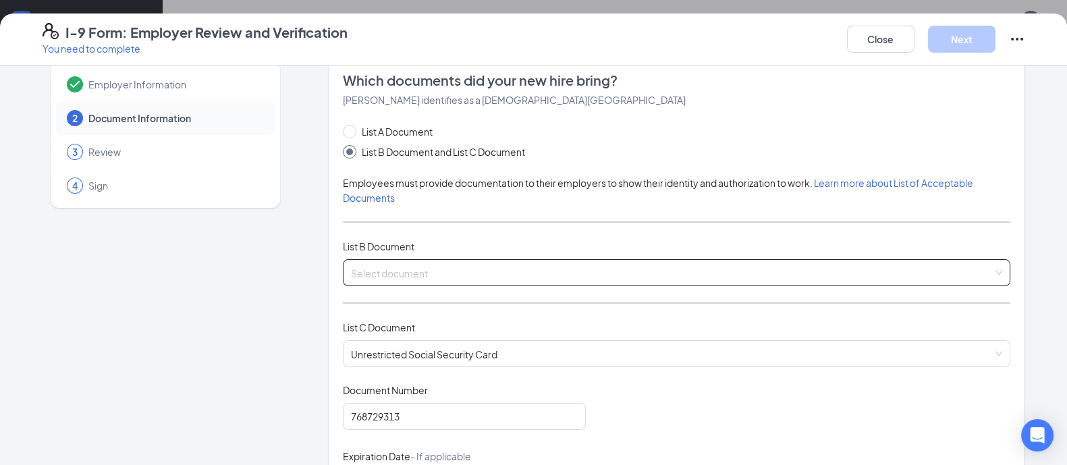
click at [468, 260] on input "search" at bounding box center [672, 270] width 642 height 20
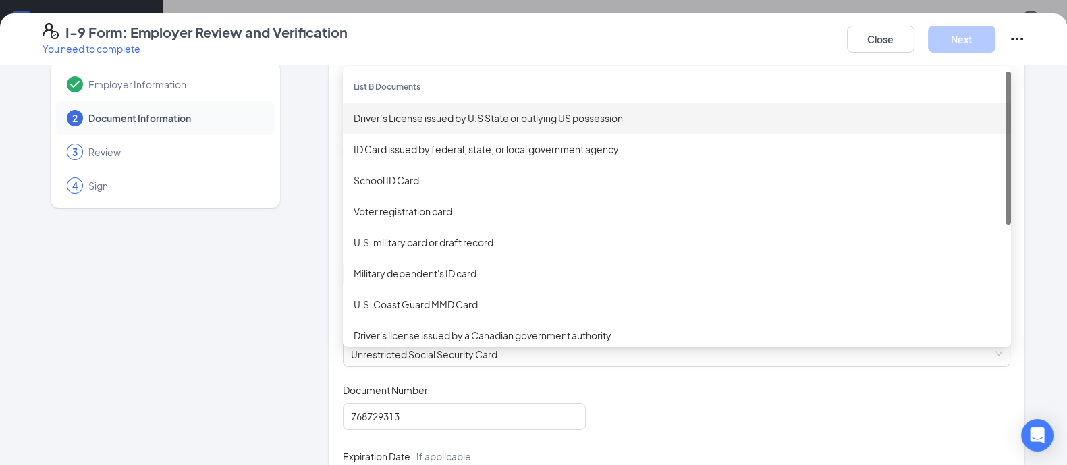
click at [468, 107] on div "Driver’s License issued by U.S State or outlying US possession" at bounding box center [677, 118] width 668 height 31
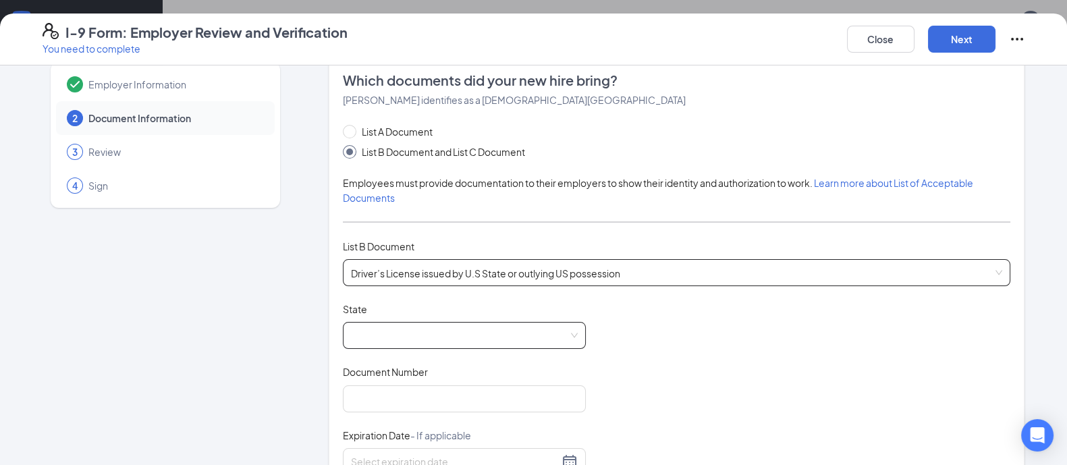
click at [408, 335] on span at bounding box center [464, 336] width 227 height 26
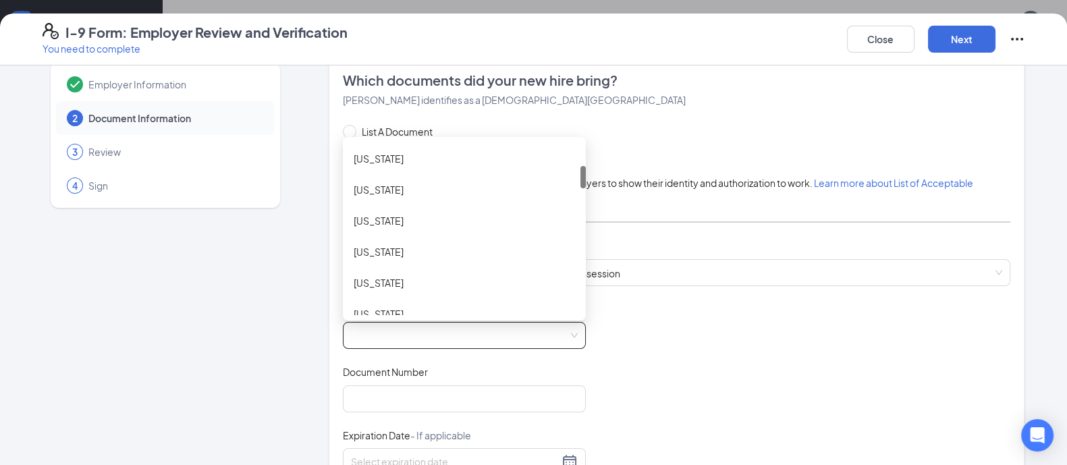
scroll to position [187, 0]
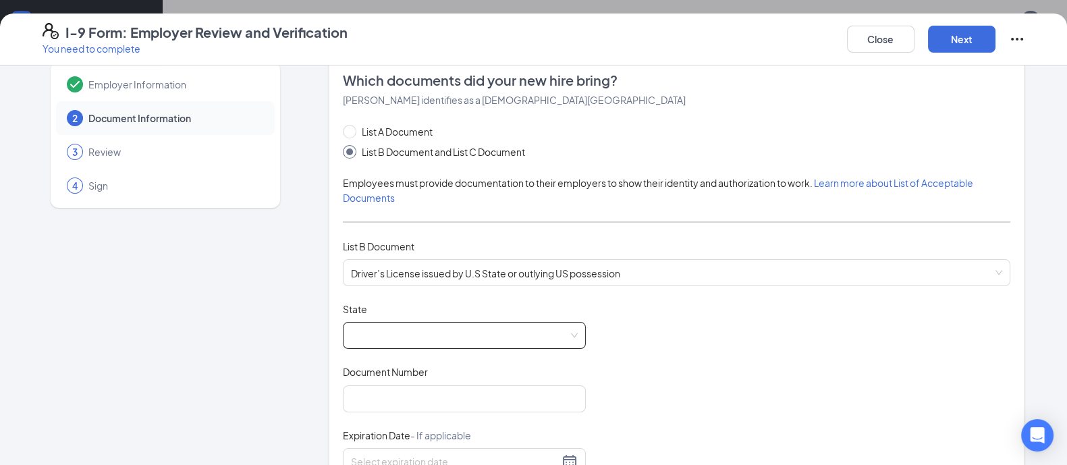
click at [394, 337] on span at bounding box center [464, 336] width 227 height 26
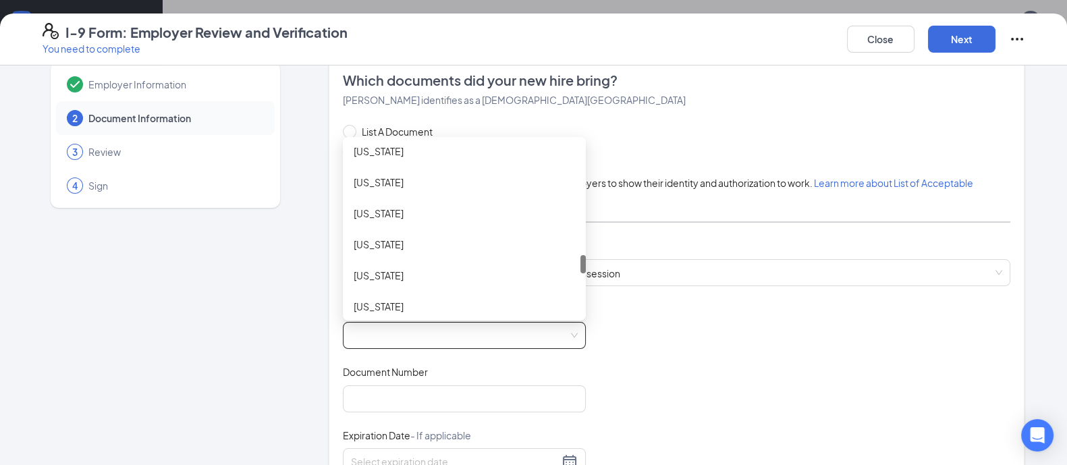
scroll to position [1038, 0]
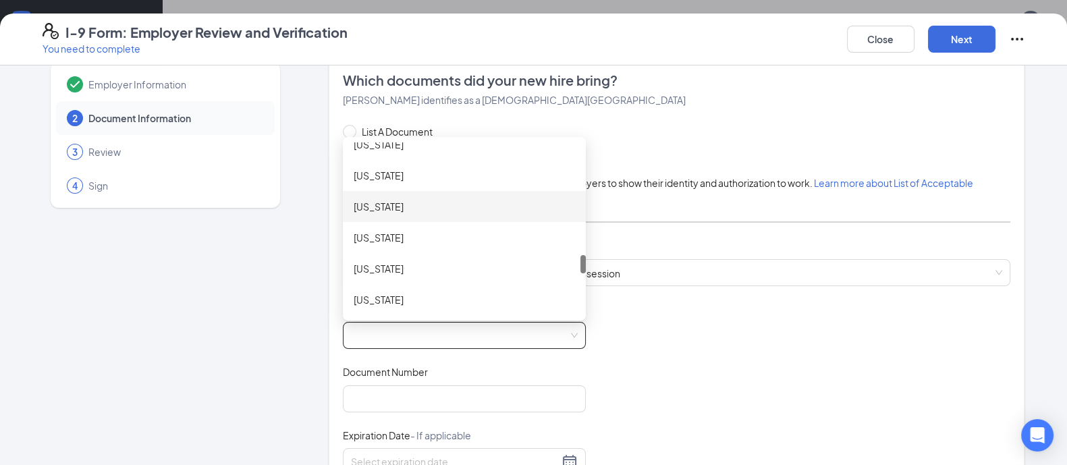
click at [396, 199] on div "[US_STATE]" at bounding box center [464, 206] width 221 height 15
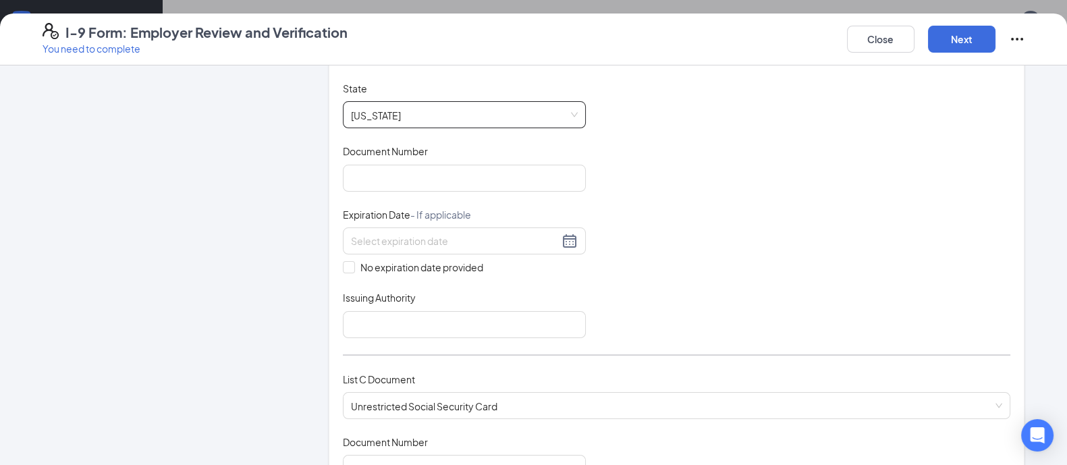
scroll to position [253, 0]
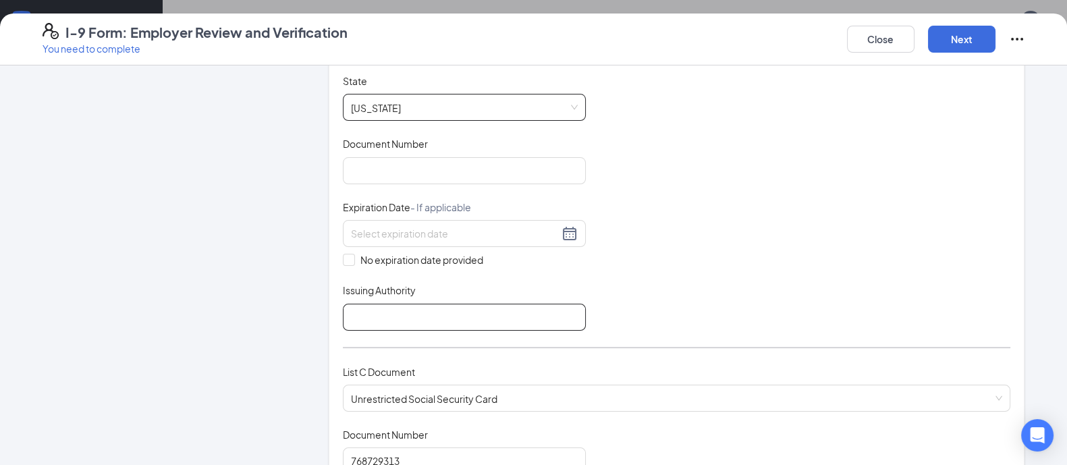
click at [389, 318] on input "Issuing Authority" at bounding box center [464, 317] width 243 height 27
type input "NC DMV"
click at [560, 235] on div at bounding box center [464, 233] width 227 height 16
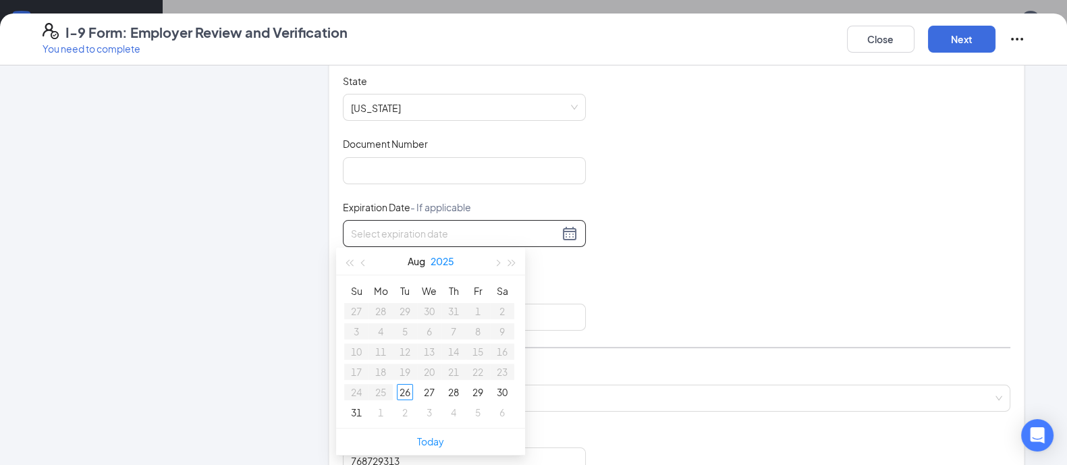
click at [446, 258] on button "2025" at bounding box center [442, 261] width 24 height 27
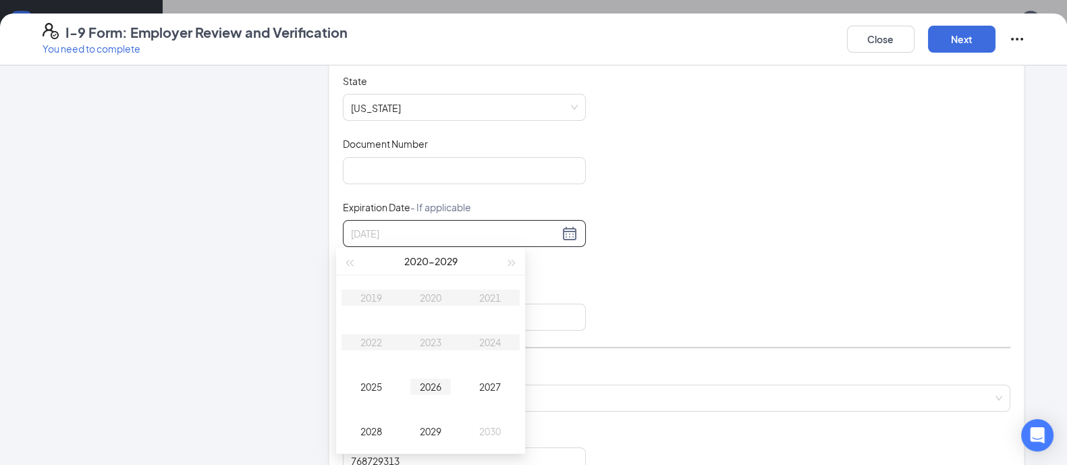
click at [428, 384] on div "2026" at bounding box center [430, 387] width 40 height 16
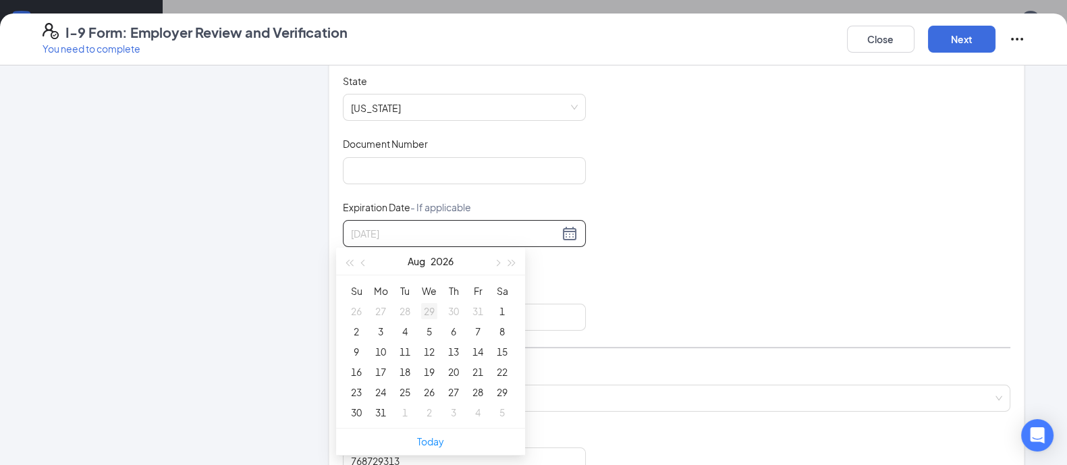
type input "[DATE]"
click at [418, 260] on button "Aug" at bounding box center [417, 261] width 18 height 27
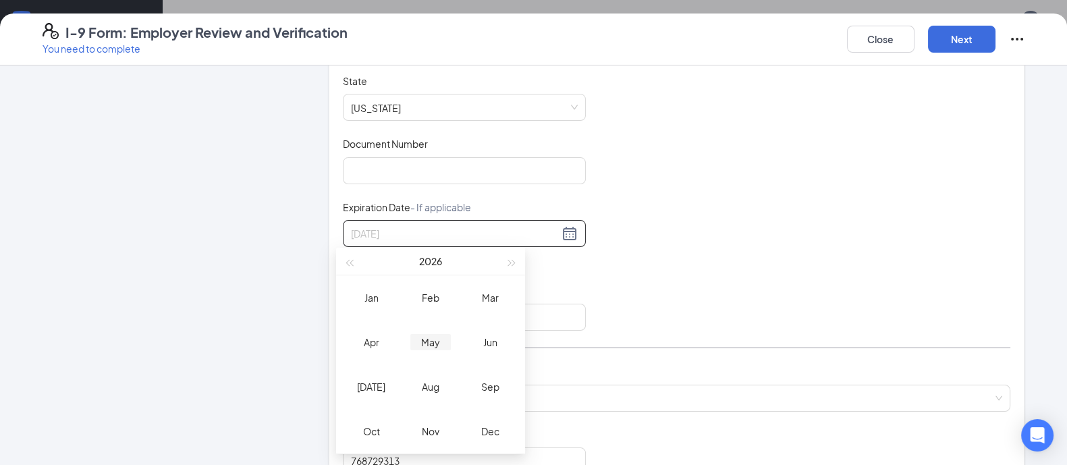
click at [432, 334] on div "May" at bounding box center [430, 342] width 40 height 16
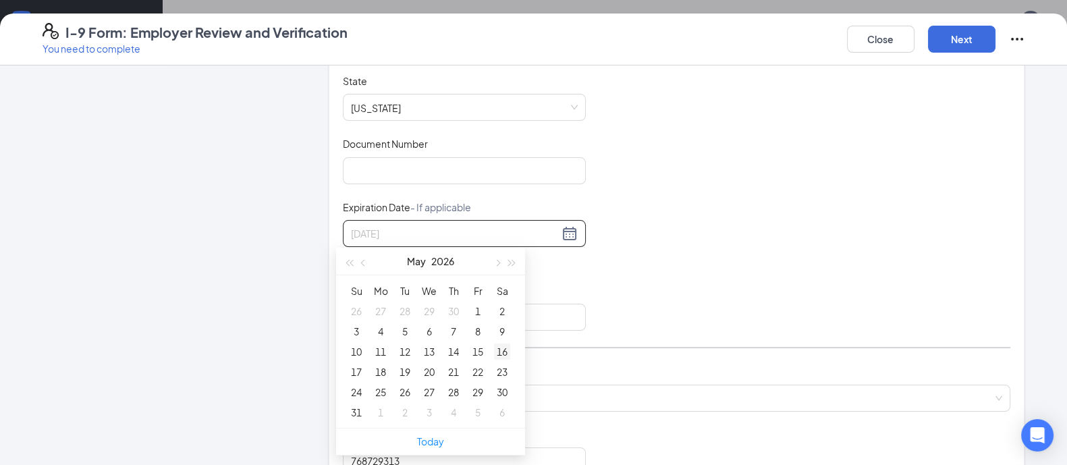
type input "[DATE]"
click at [495, 351] on div "16" at bounding box center [502, 351] width 16 height 16
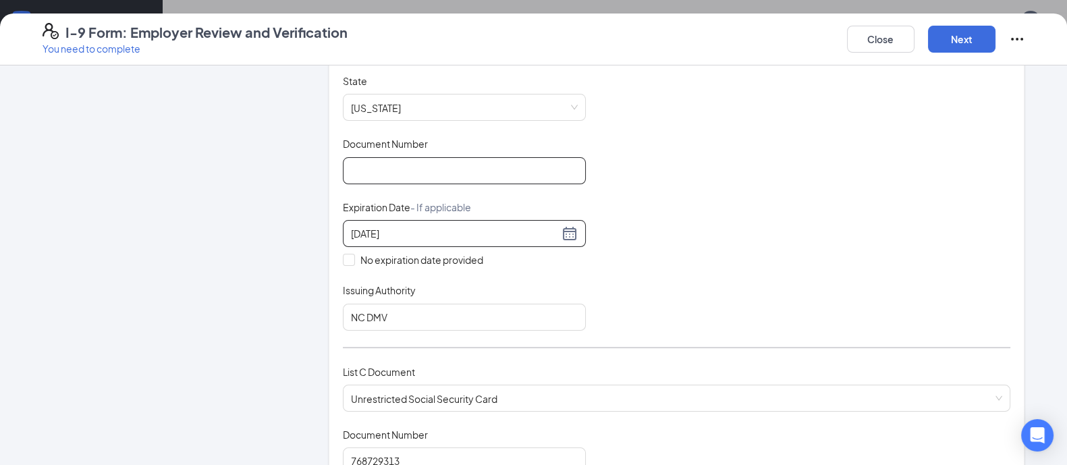
click at [449, 177] on input "Document Number" at bounding box center [464, 170] width 243 height 27
type input "000046967600"
click at [968, 35] on button "Next" at bounding box center [961, 39] width 67 height 27
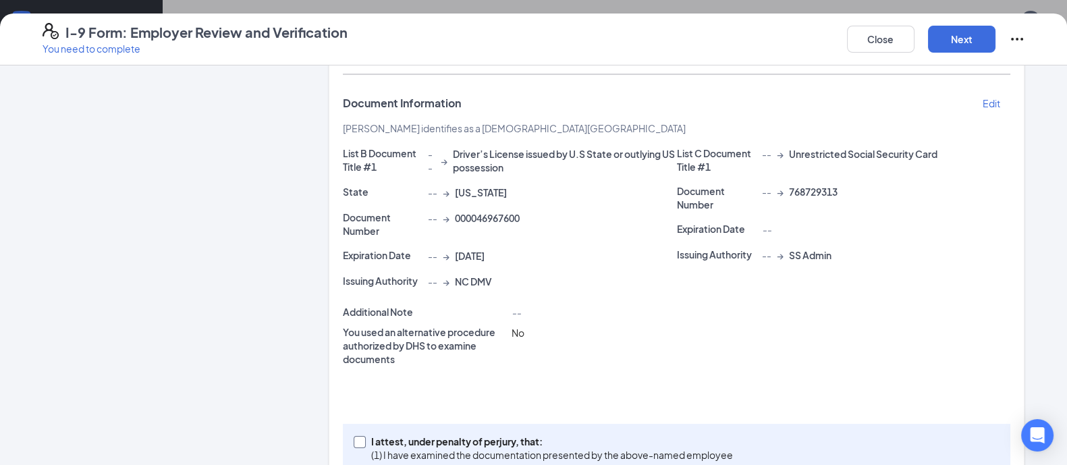
click at [354, 441] on input "I attest, under penalty of [PERSON_NAME], that: (1) I have examined the documen…" at bounding box center [358, 440] width 9 height 9
checkbox input "true"
click at [958, 40] on button "Next" at bounding box center [961, 39] width 67 height 27
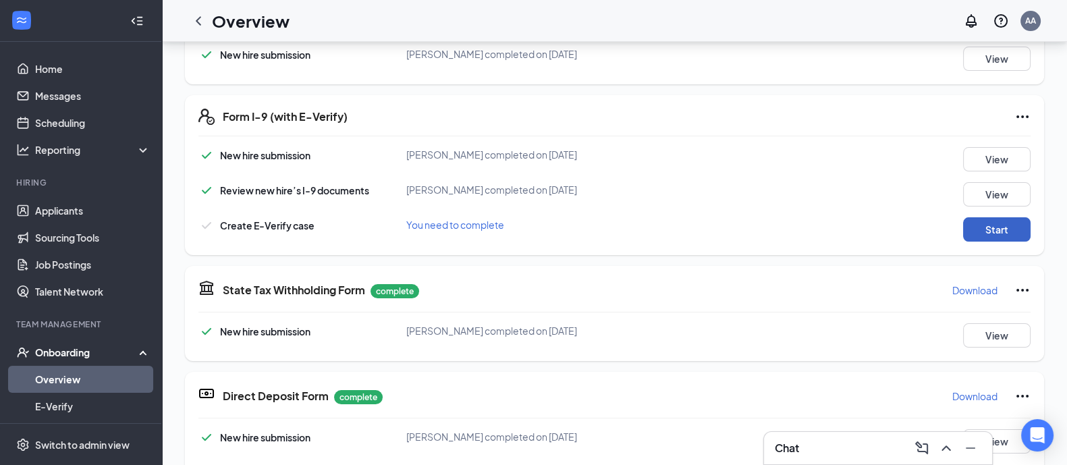
click at [986, 231] on button "Start" at bounding box center [996, 229] width 67 height 24
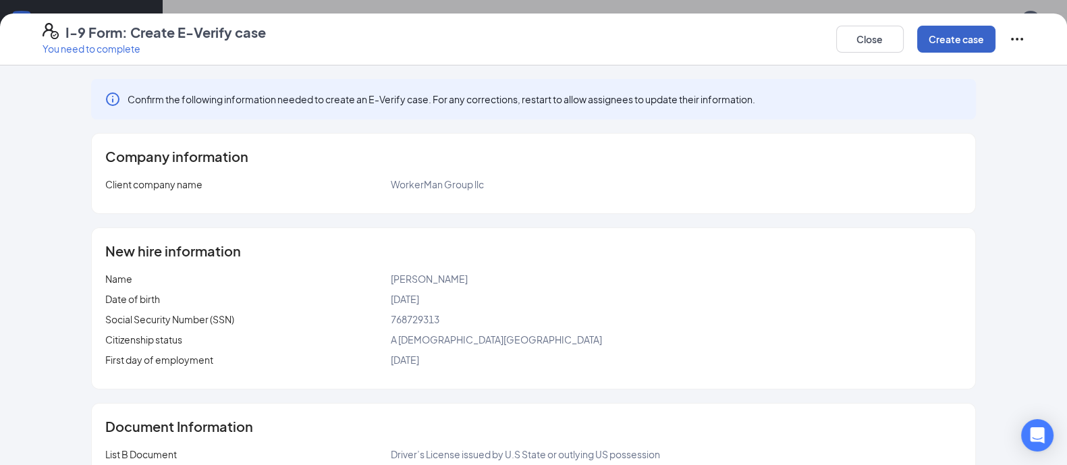
click at [950, 49] on button "Create case" at bounding box center [956, 39] width 78 height 27
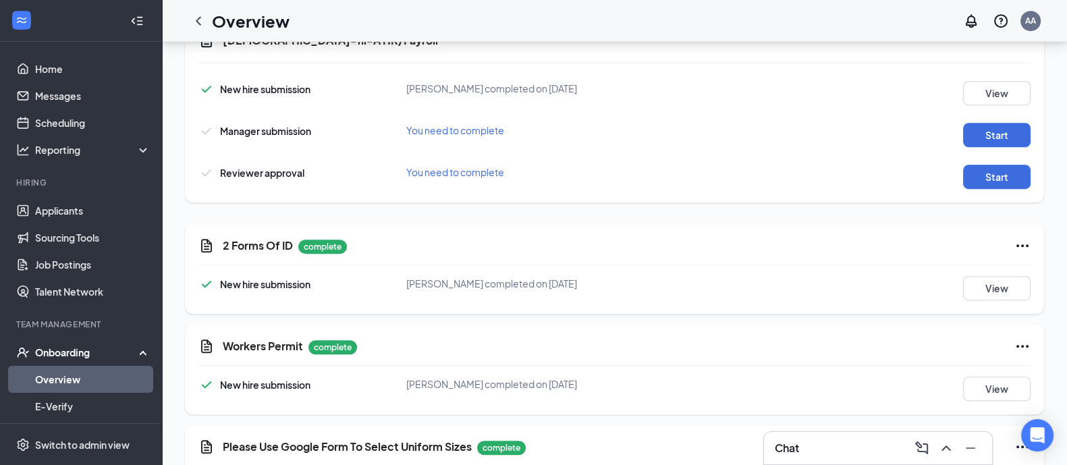
scroll to position [1012, 0]
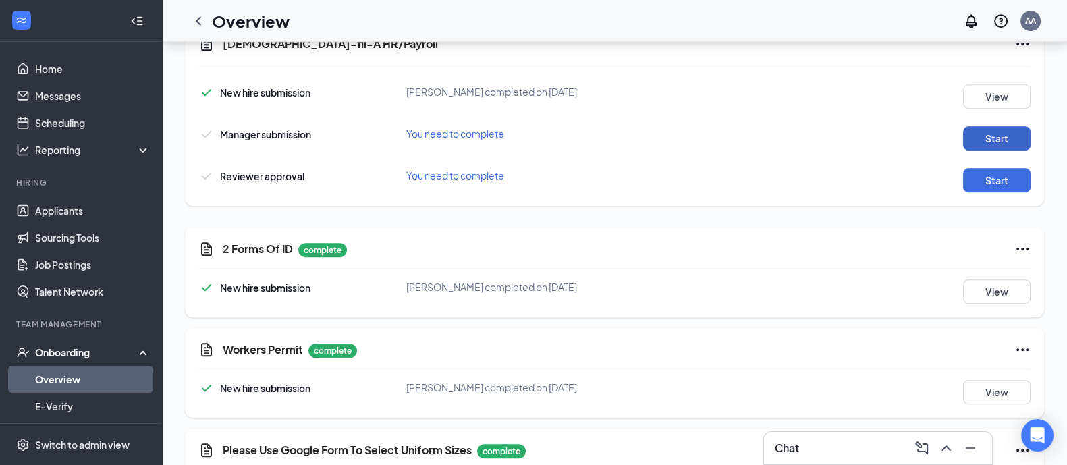
click at [968, 144] on button "Start" at bounding box center [996, 138] width 67 height 24
click at [989, 180] on button "Start" at bounding box center [996, 179] width 67 height 24
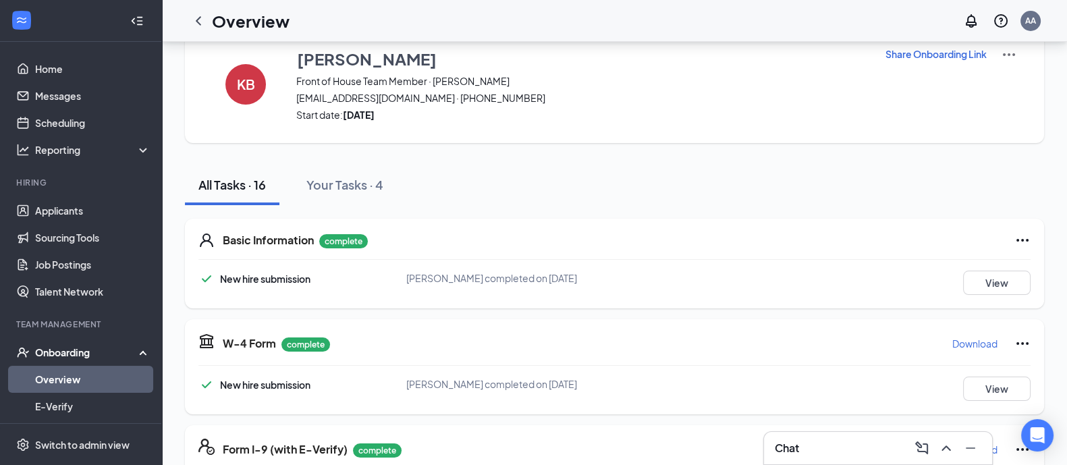
scroll to position [0, 0]
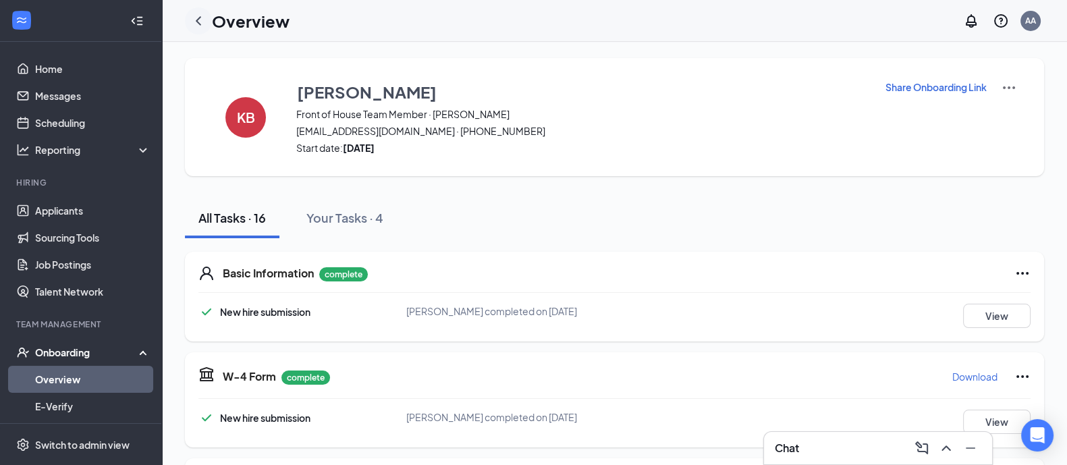
click at [202, 21] on icon "ChevronLeft" at bounding box center [198, 21] width 16 height 16
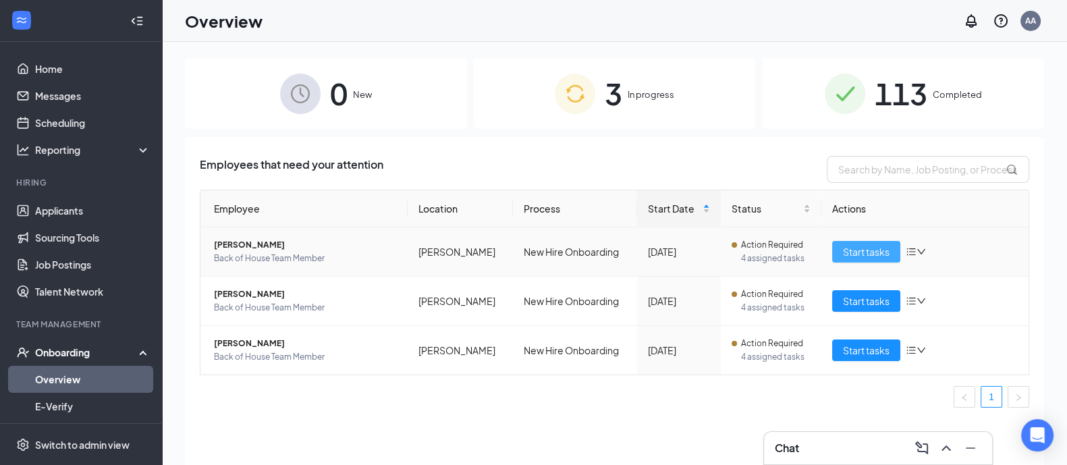
click at [860, 251] on span "Start tasks" at bounding box center [866, 251] width 47 height 15
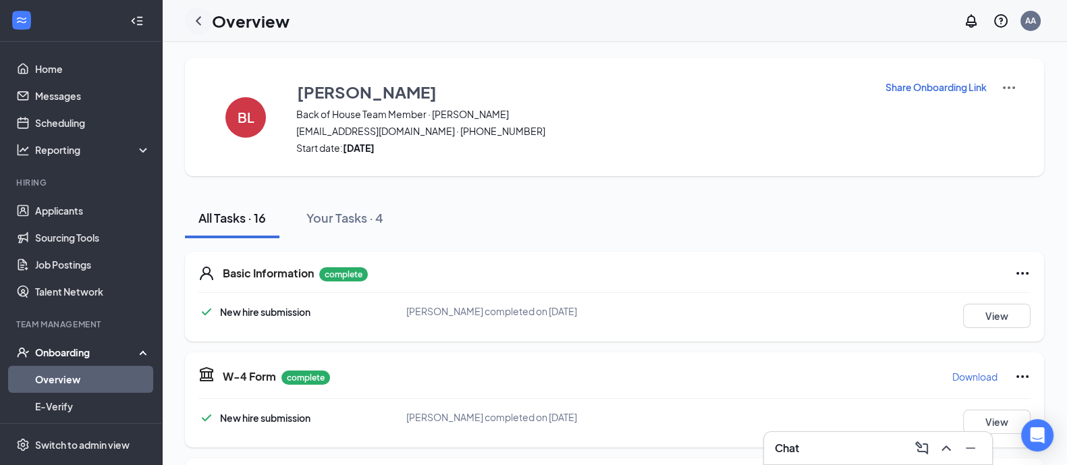
click at [196, 19] on icon "ChevronLeft" at bounding box center [198, 20] width 5 height 9
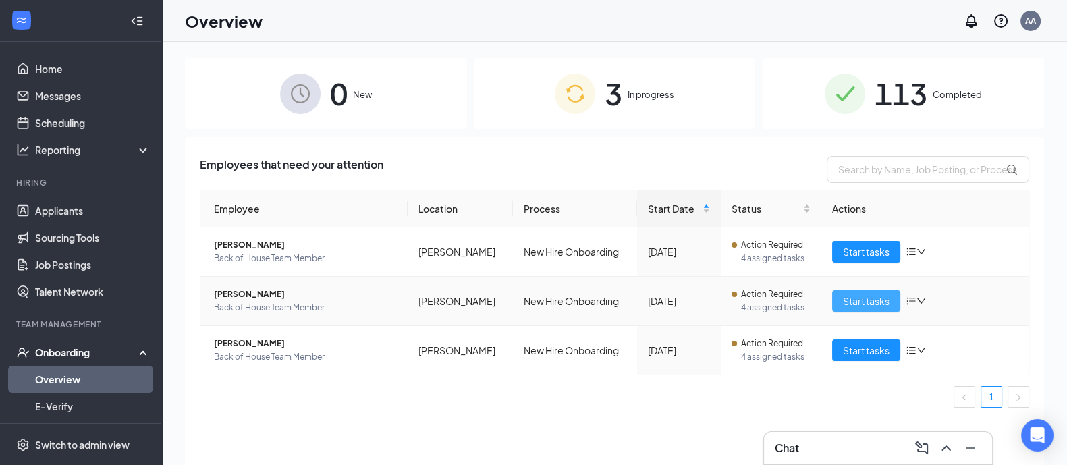
click at [889, 300] on span "Start tasks" at bounding box center [866, 301] width 47 height 15
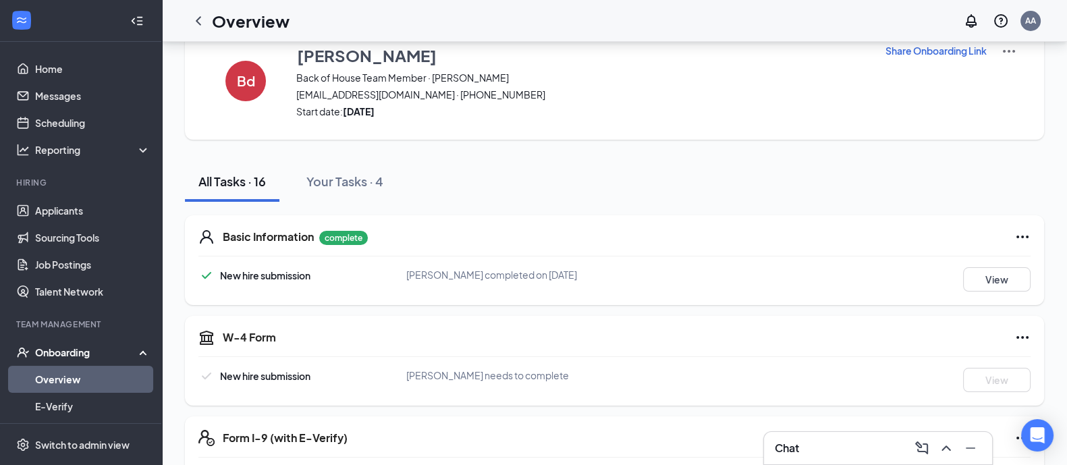
scroll to position [36, 0]
click at [202, 20] on icon "ChevronLeft" at bounding box center [198, 21] width 16 height 16
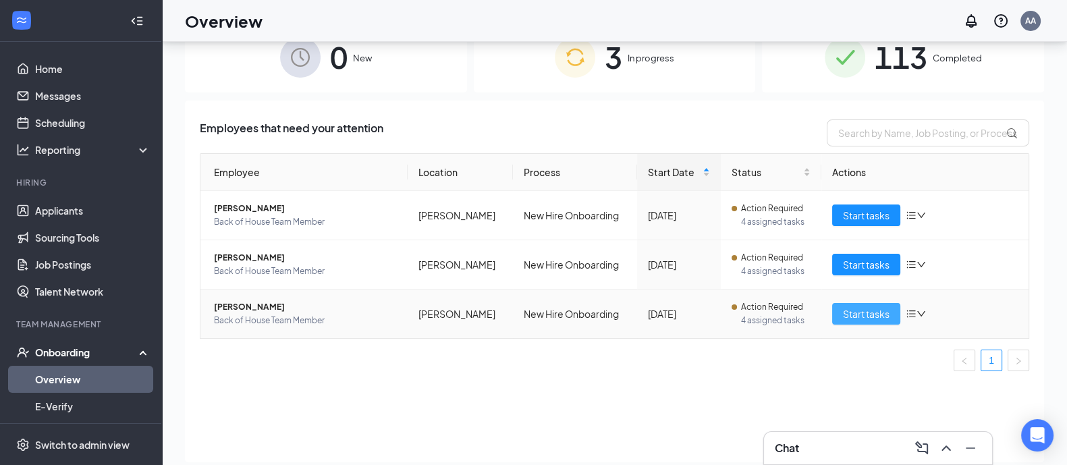
click at [881, 312] on span "Start tasks" at bounding box center [866, 313] width 47 height 15
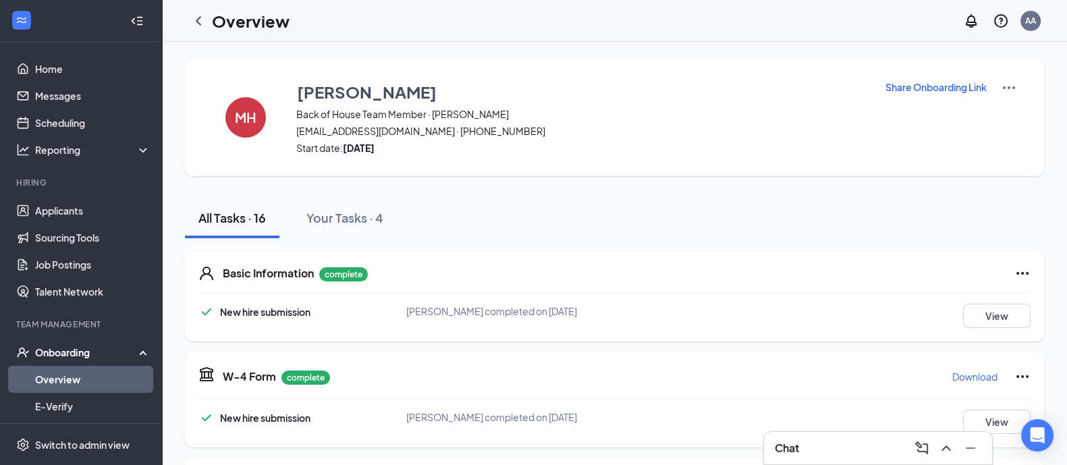
click at [1009, 86] on img at bounding box center [1009, 88] width 16 height 16
click at [1009, 108] on span "View details" at bounding box center [1007, 110] width 53 height 15
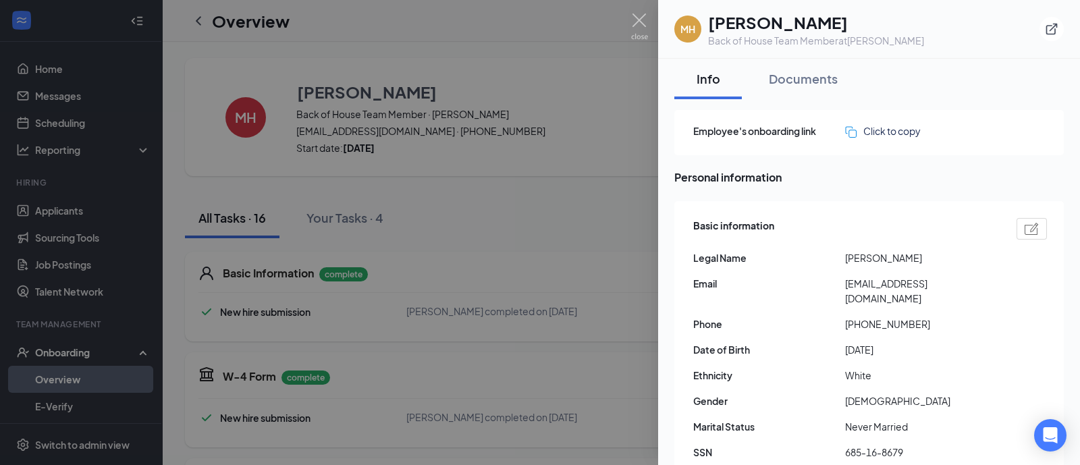
click at [860, 35] on div "Back of House Team Member at [PERSON_NAME]" at bounding box center [816, 40] width 216 height 13
click at [1052, 34] on icon "ExternalLink" at bounding box center [1051, 29] width 11 height 11
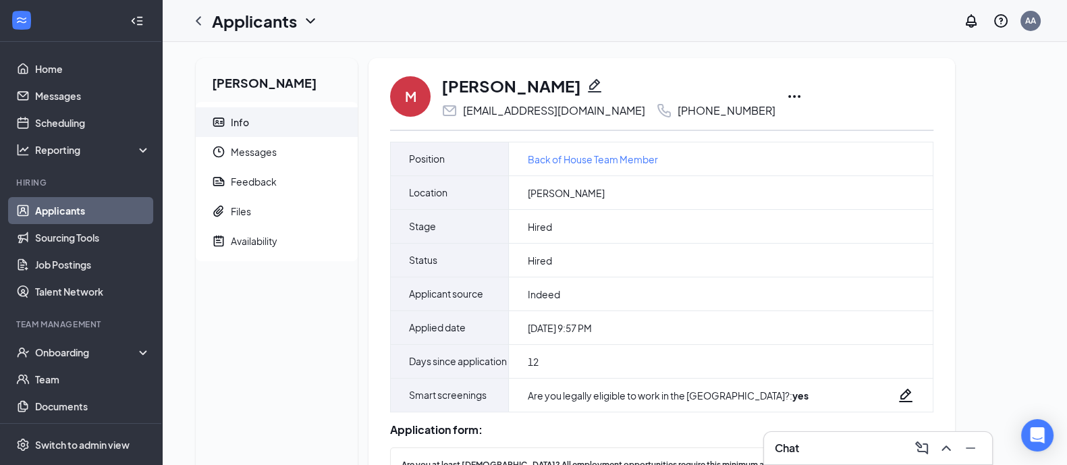
click at [786, 92] on icon "Ellipses" at bounding box center [794, 96] width 16 height 16
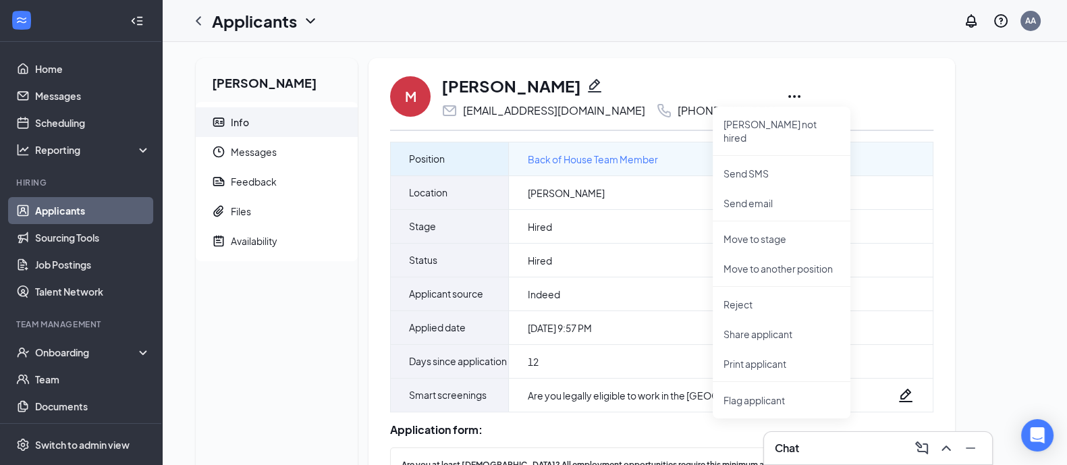
click at [658, 169] on div "Back of House Team Member" at bounding box center [721, 158] width 424 height 33
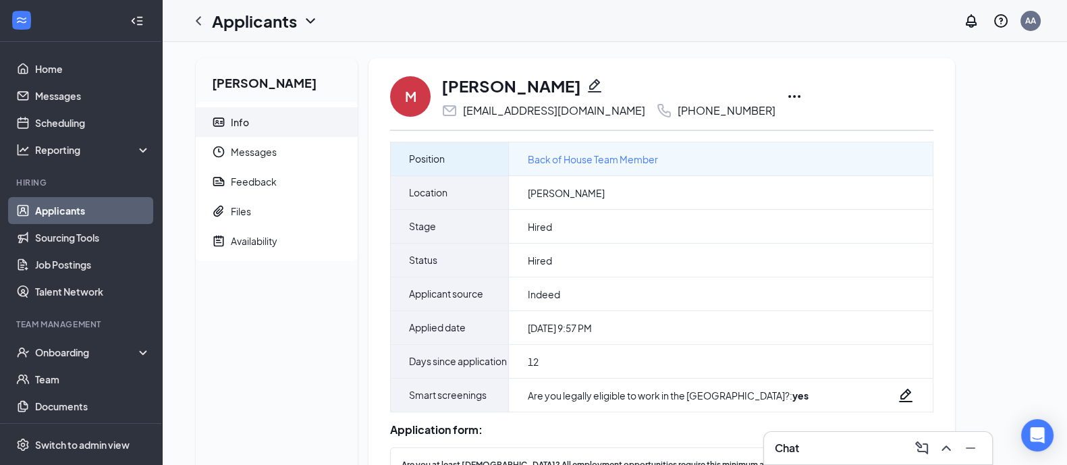
click at [640, 160] on span "Back of House Team Member" at bounding box center [593, 159] width 130 height 15
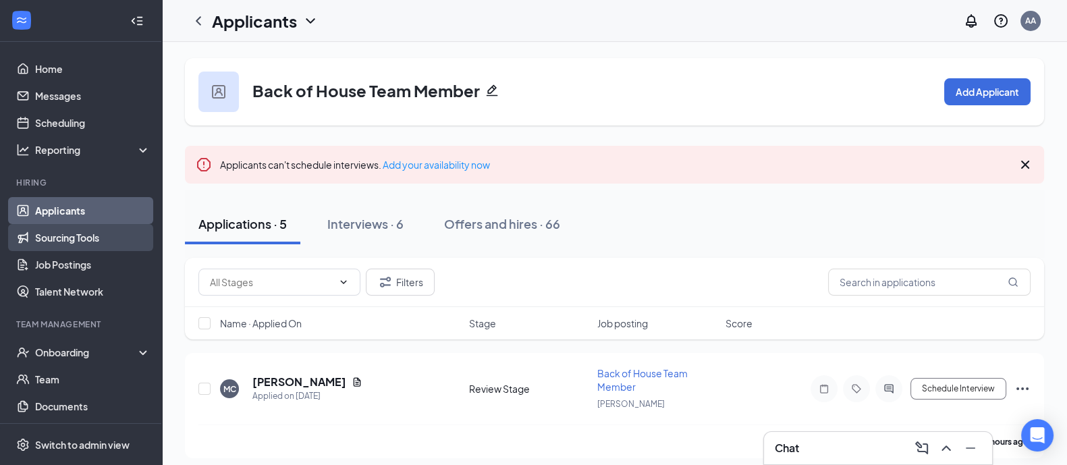
click at [65, 242] on link "Sourcing Tools" at bounding box center [92, 237] width 115 height 27
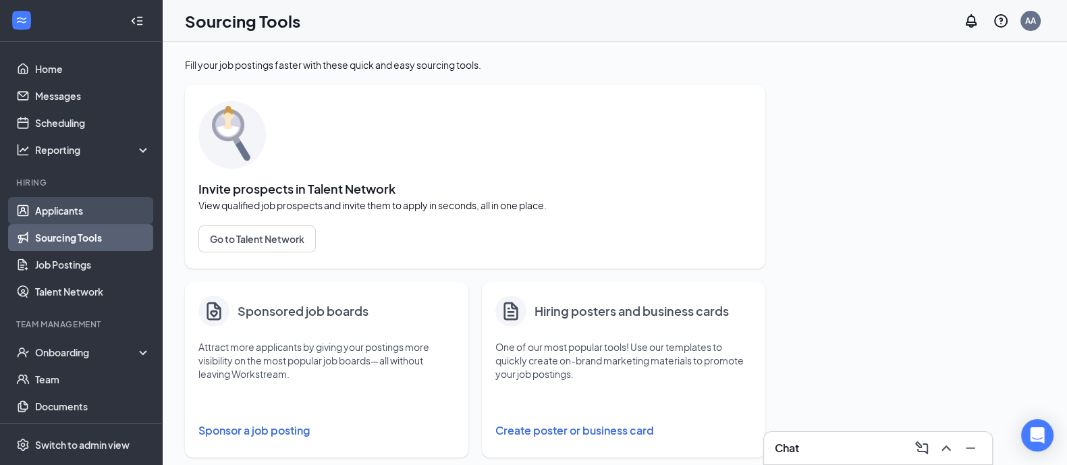
click at [63, 203] on link "Applicants" at bounding box center [92, 210] width 115 height 27
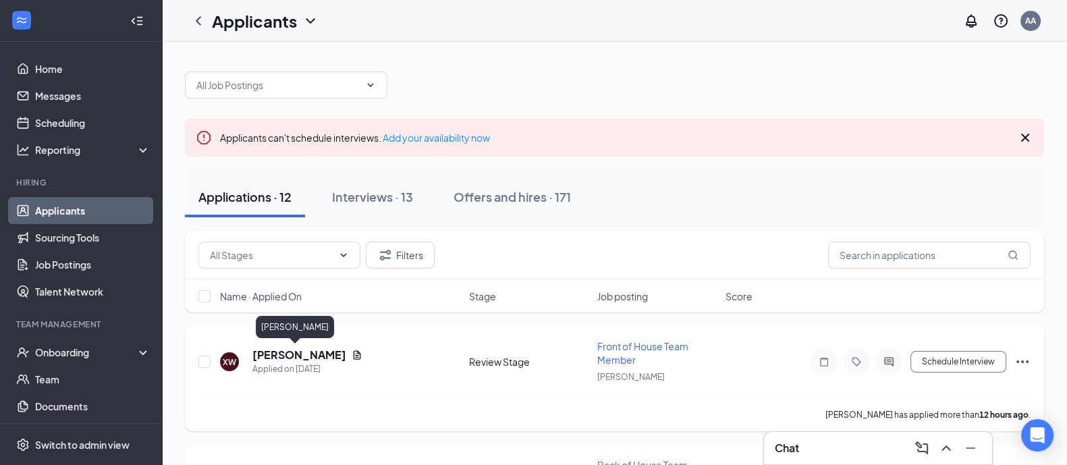
click at [291, 347] on h5 "Xavier Ware" at bounding box center [299, 354] width 94 height 15
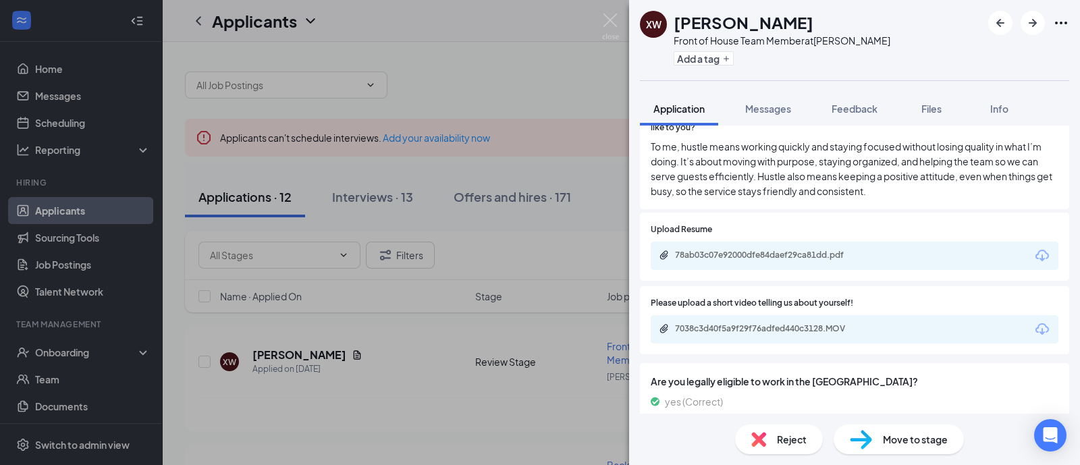
scroll to position [881, 0]
click at [818, 324] on div "7038c3d40f5a9f29f76adfed440c3128.MOV" at bounding box center [769, 329] width 189 height 11
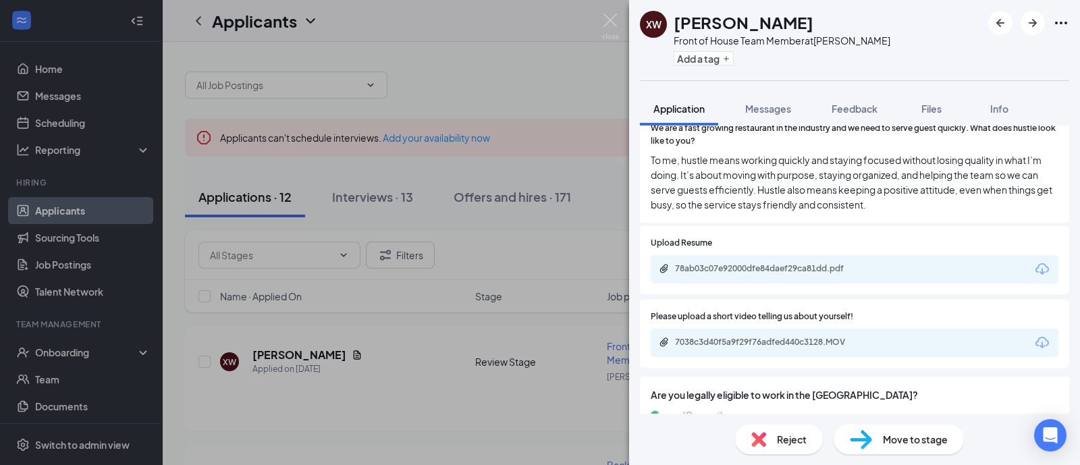
scroll to position [864, 0]
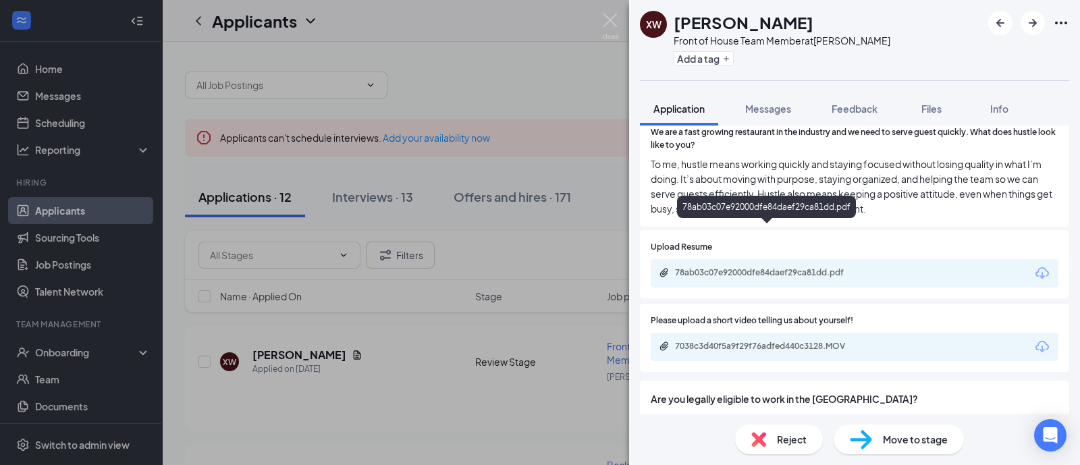
click at [812, 267] on div "78ab03c07e92000dfe84daef29ca81dd.pdf" at bounding box center [769, 272] width 189 height 11
click at [887, 440] on span "Move to stage" at bounding box center [915, 439] width 65 height 15
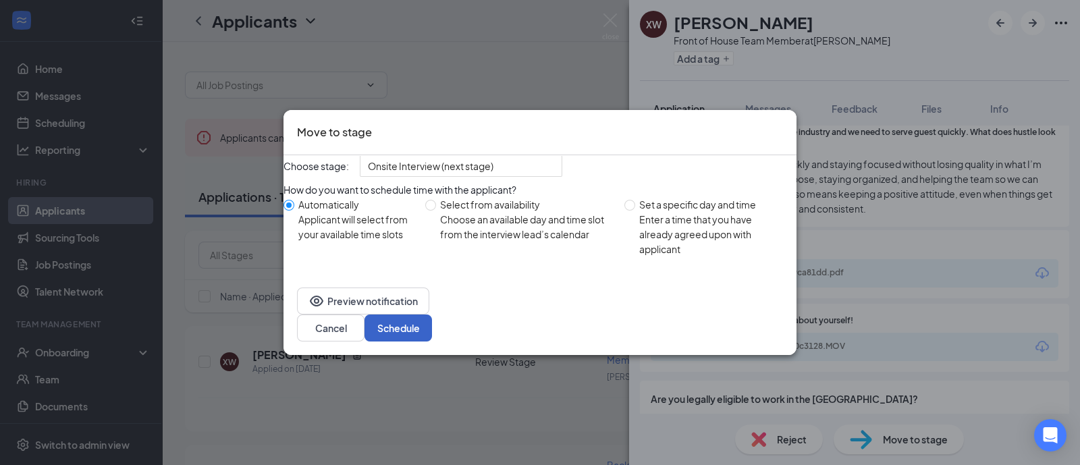
click at [432, 337] on button "Schedule" at bounding box center [397, 327] width 67 height 27
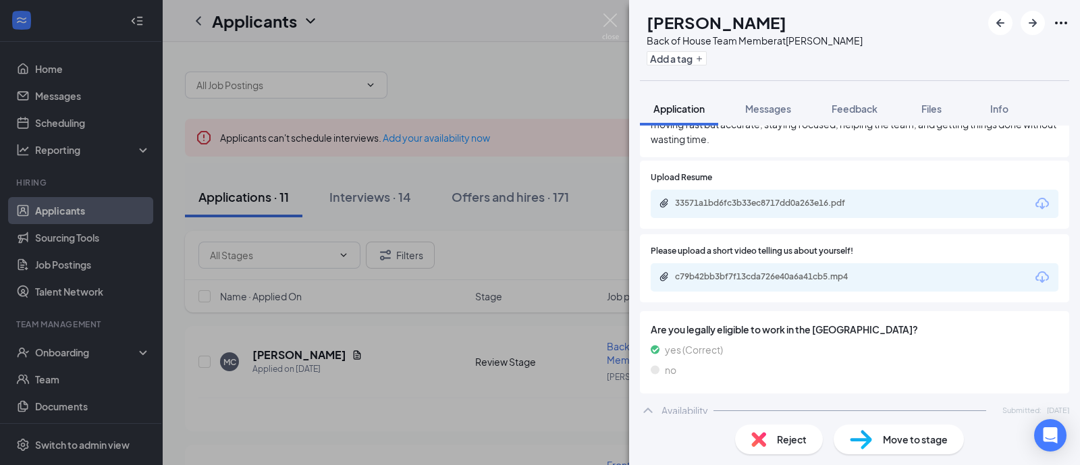
scroll to position [943, 0]
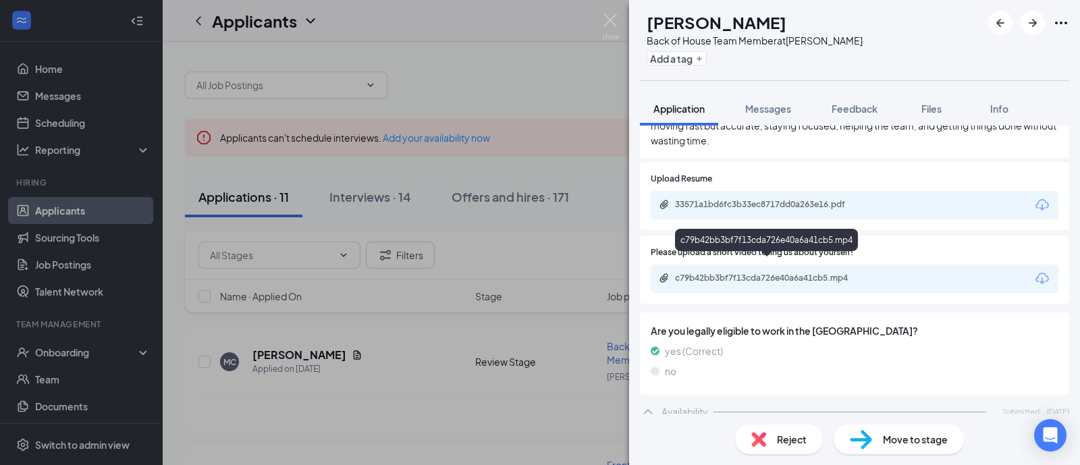
click at [752, 273] on div "c79b42bb3bf7f13cda726e40a6a41cb5.mp4" at bounding box center [769, 278] width 189 height 11
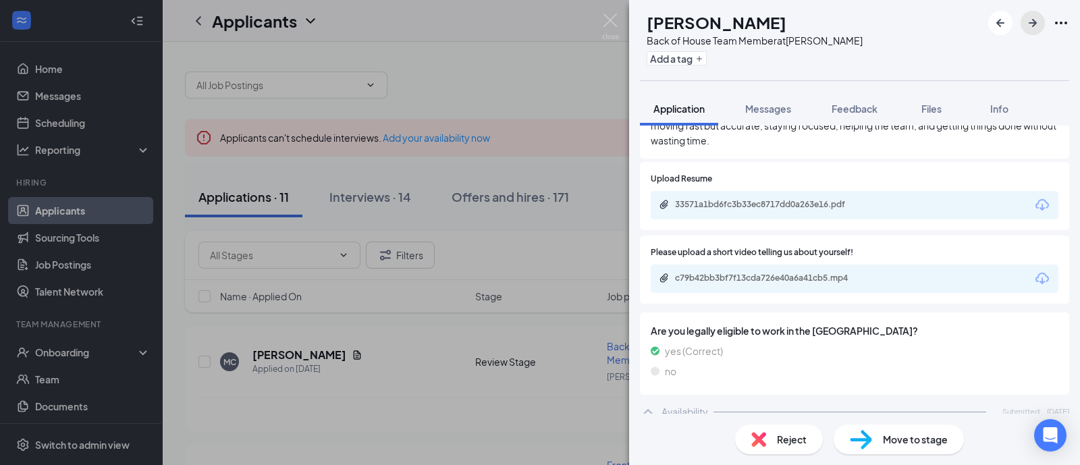
click at [1028, 26] on icon "ArrowRight" at bounding box center [1032, 23] width 16 height 16
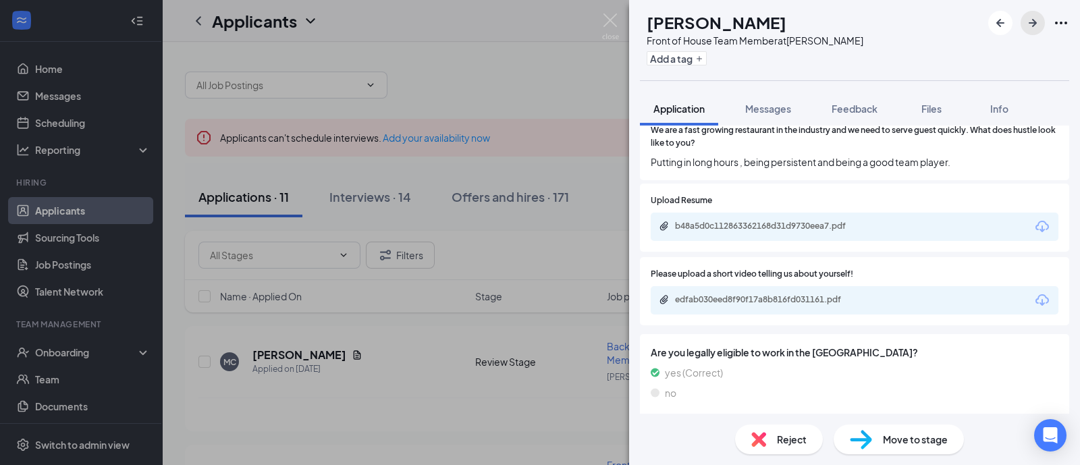
scroll to position [831, 0]
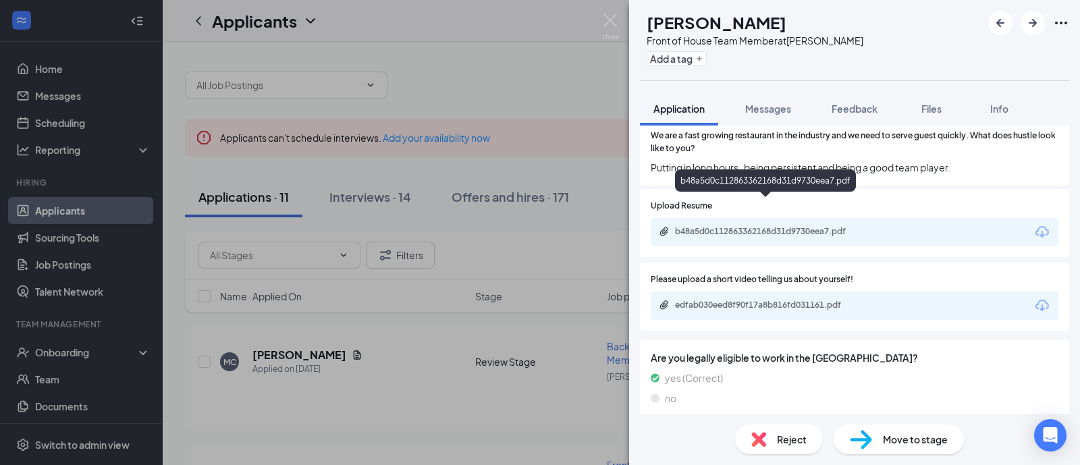
click at [815, 226] on div "b48a5d0c112863362168d31d9730eea7.pdf" at bounding box center [769, 231] width 189 height 11
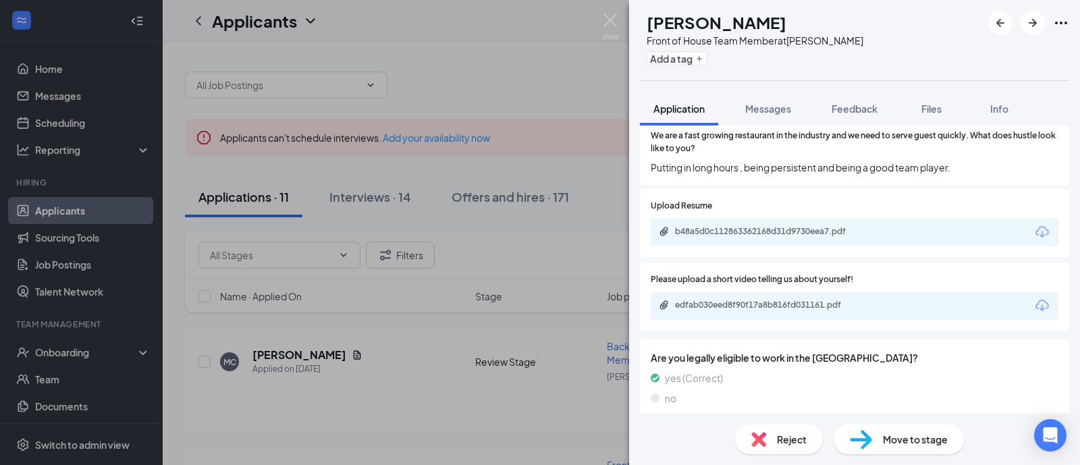
click at [907, 435] on span "Move to stage" at bounding box center [915, 439] width 65 height 15
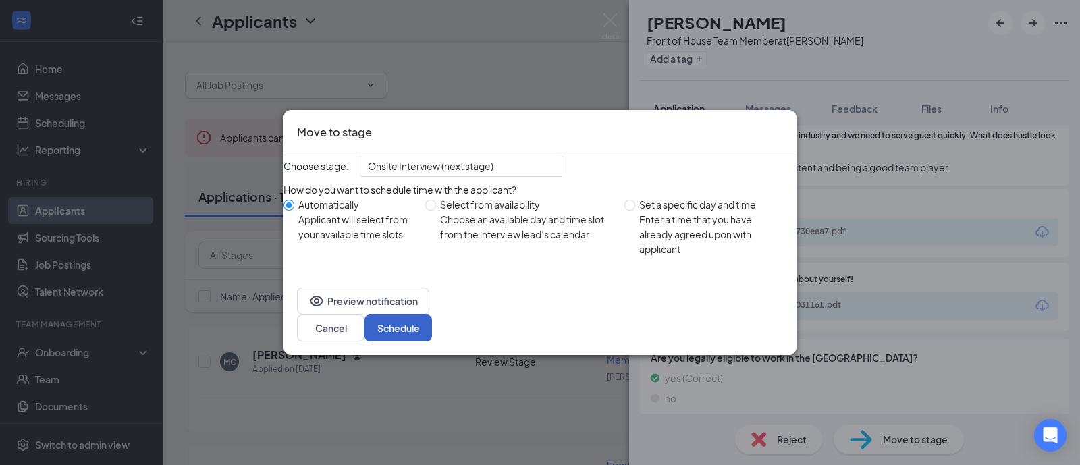
click at [432, 335] on button "Schedule" at bounding box center [397, 327] width 67 height 27
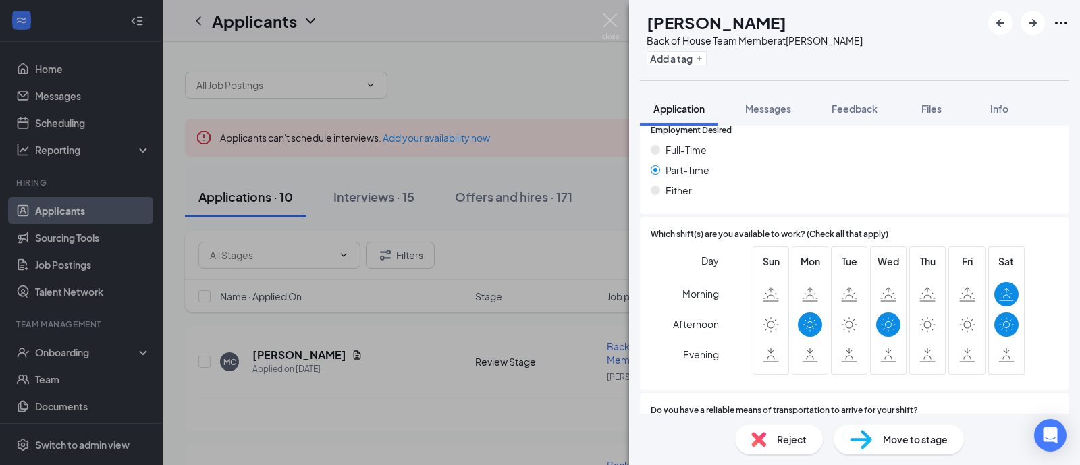
scroll to position [1320, 0]
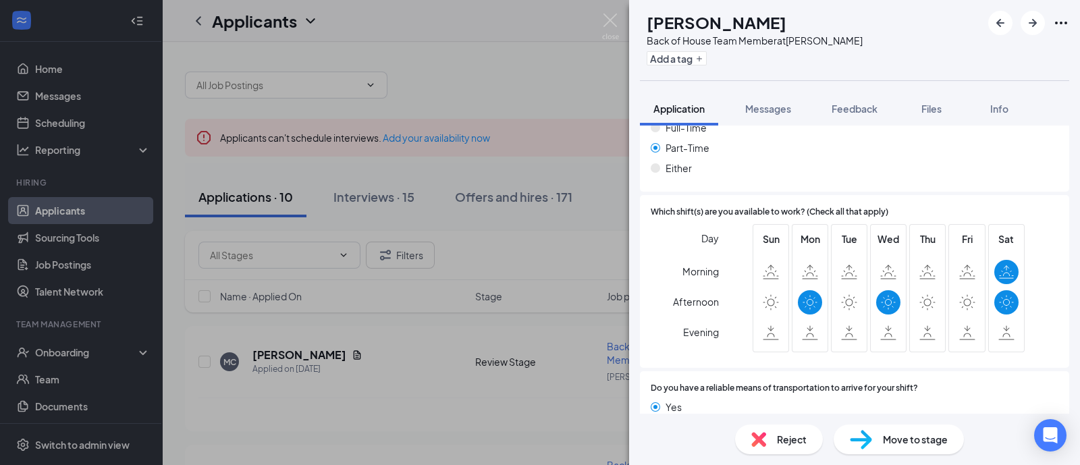
click at [791, 425] on div "Reject" at bounding box center [779, 439] width 88 height 30
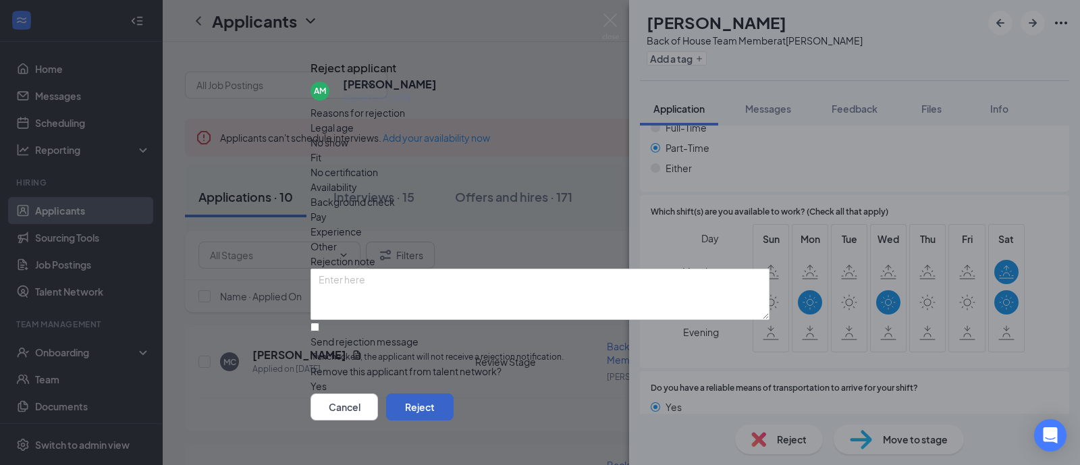
click at [453, 399] on button "Reject" at bounding box center [419, 406] width 67 height 27
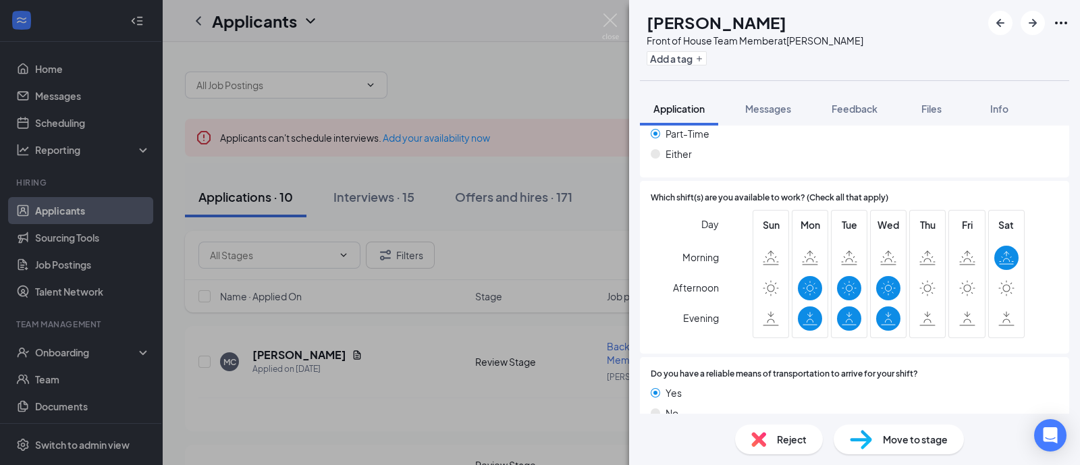
scroll to position [1250, 0]
